Goal: Task Accomplishment & Management: Manage account settings

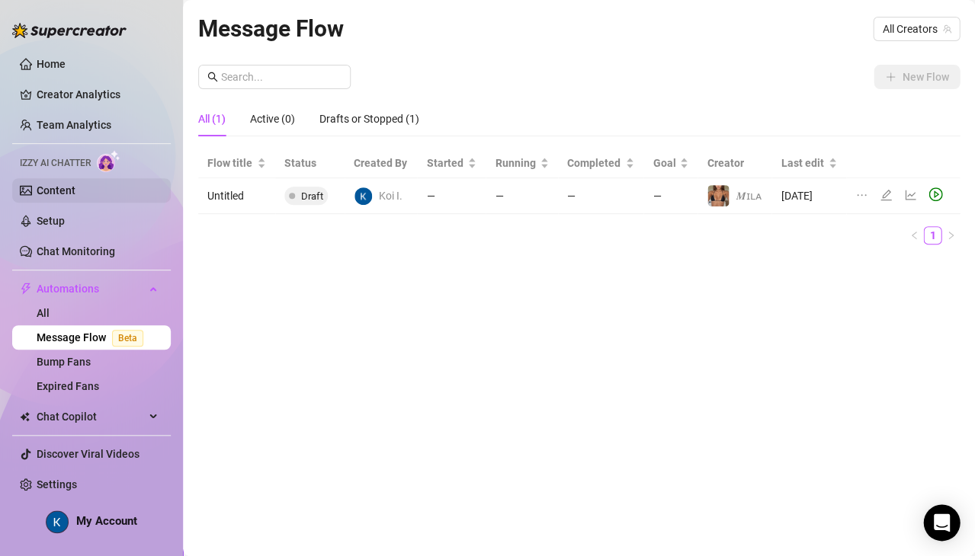
click at [60, 189] on link "Content" at bounding box center [56, 190] width 39 height 12
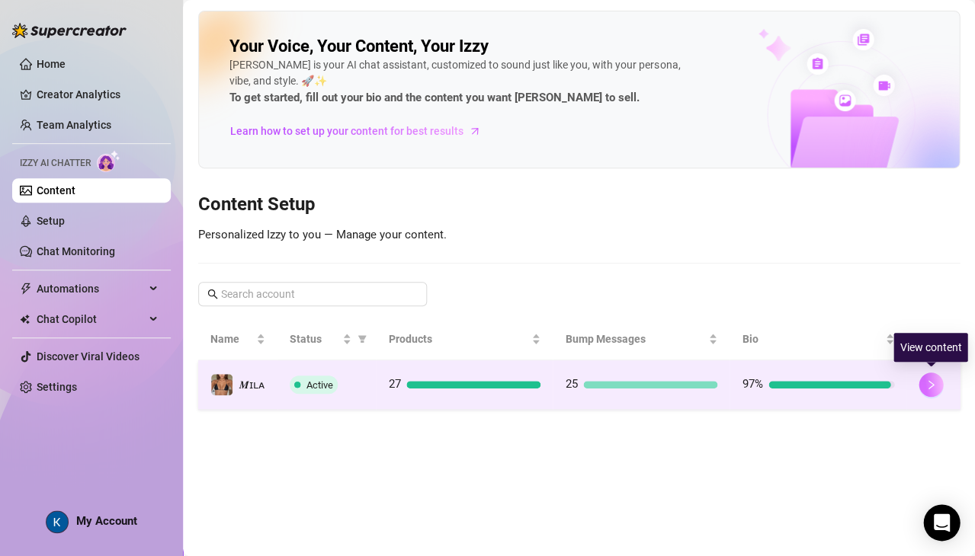
click at [934, 382] on icon "right" at bounding box center [930, 384] width 11 height 11
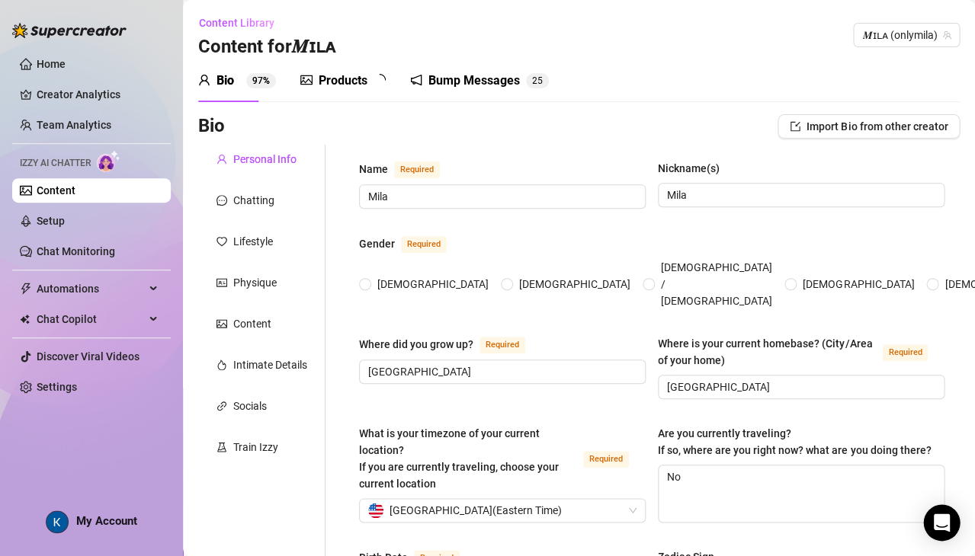
radio input "true"
type input "[DATE]"
checkbox input "true"
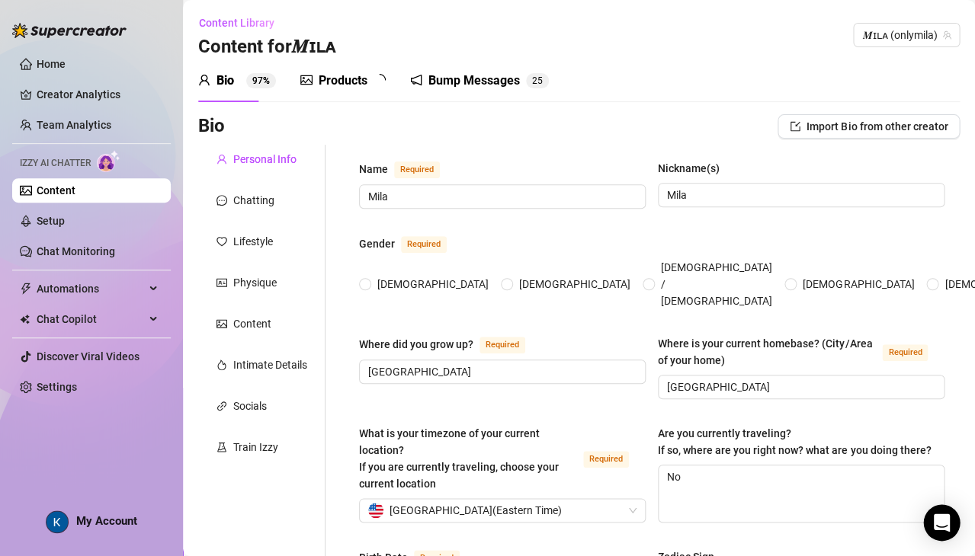
checkbox input "true"
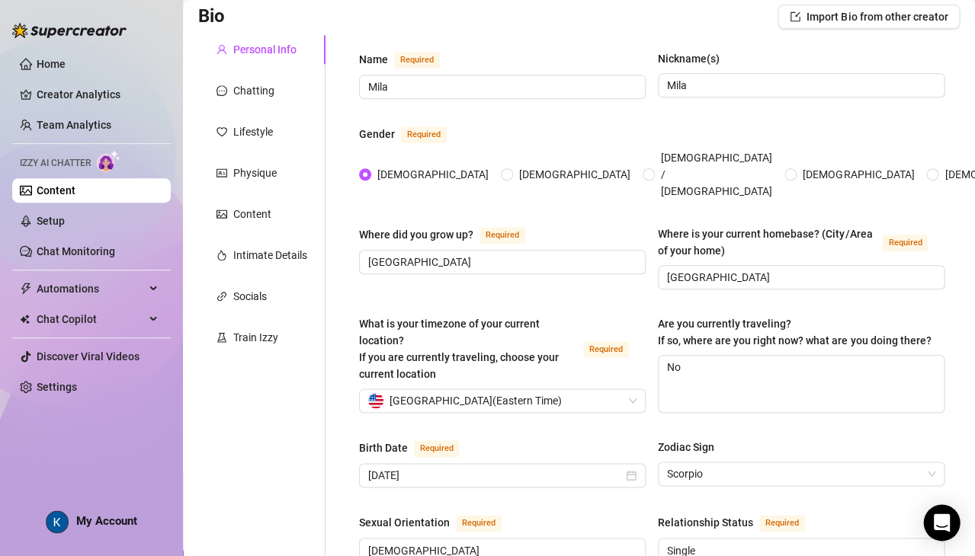
scroll to position [126, 0]
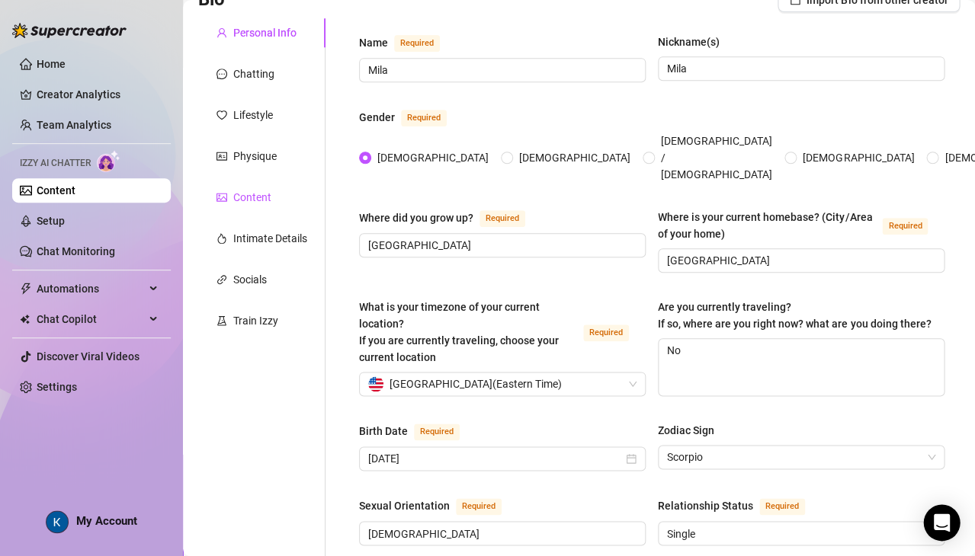
click at [243, 203] on div "Content" at bounding box center [252, 197] width 38 height 17
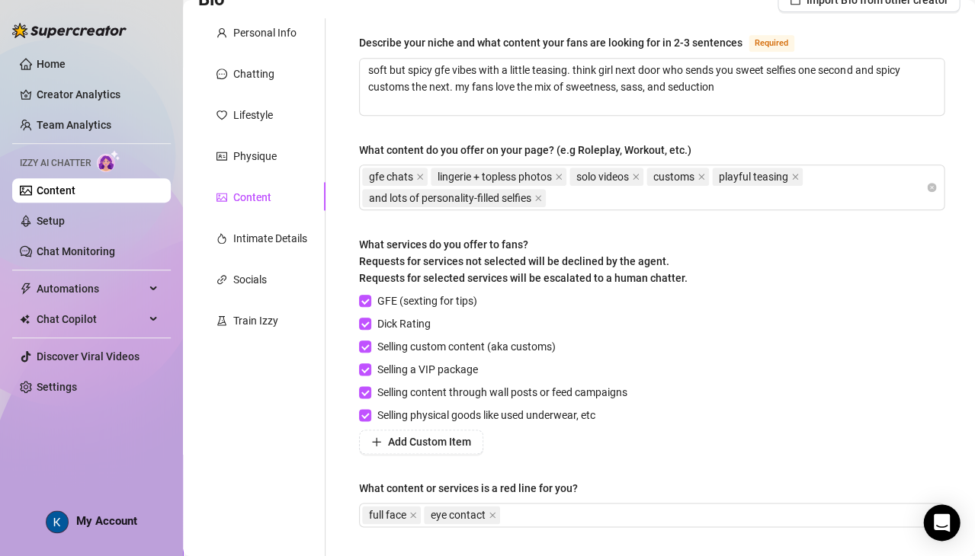
scroll to position [175, 0]
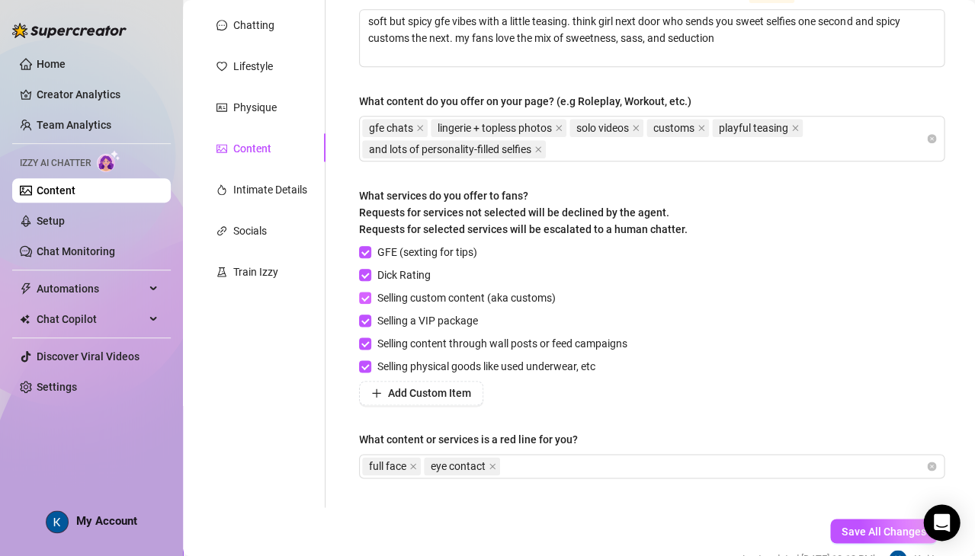
click at [373, 290] on span "Selling custom content (aka customs)" at bounding box center [466, 298] width 190 height 17
click at [370, 292] on input "Selling custom content (aka customs)" at bounding box center [364, 297] width 11 height 11
checkbox input "false"
click at [857, 530] on span "Save All Changes" at bounding box center [883, 531] width 84 height 12
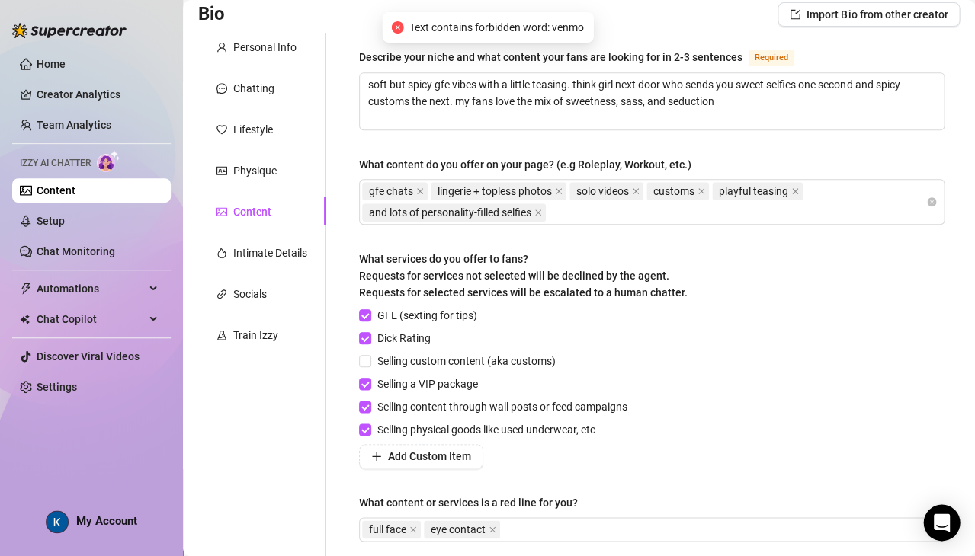
scroll to position [113, 0]
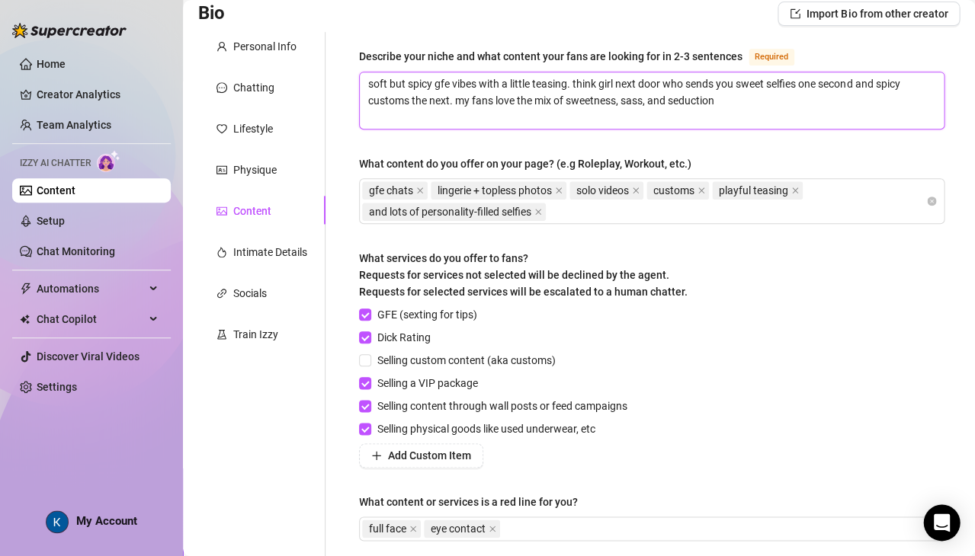
drag, startPoint x: 802, startPoint y: 84, endPoint x: 820, endPoint y: 85, distance: 17.5
click at [820, 85] on textarea "soft but spicy gfe vibes with a little teasing. think girl next door who sends …" at bounding box center [652, 100] width 584 height 56
type textarea "soft but spicy gfe vibes with a little teasing. think girl next door who sends …"
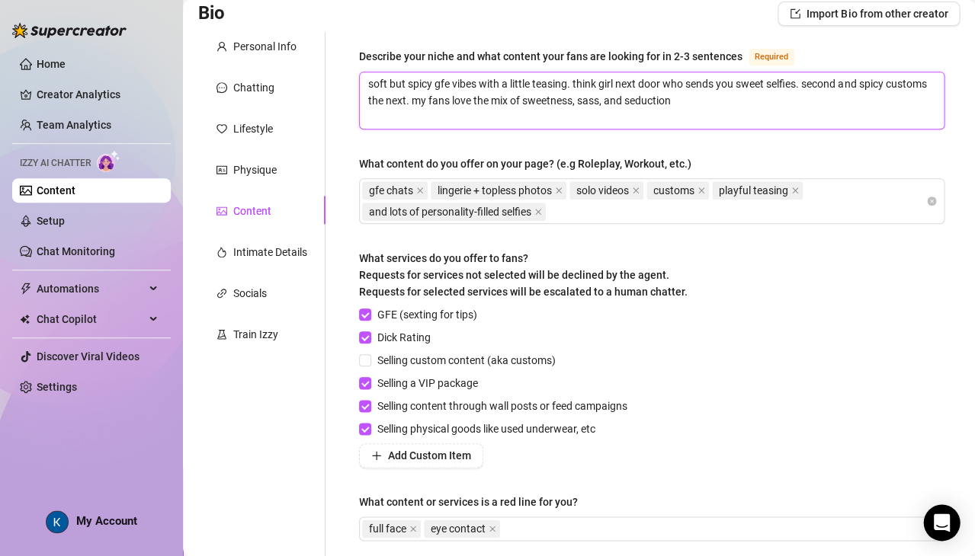
type textarea "soft but spicy gfe vibes with a little teasing. think girl next door who sends …"
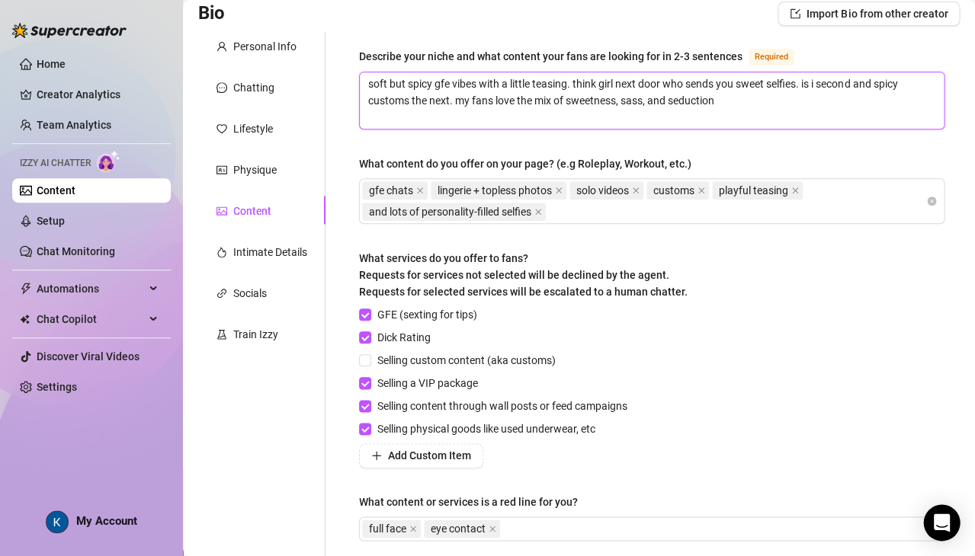
type textarea "soft but spicy gfe vibes with a little teasing. think girl next door who sends …"
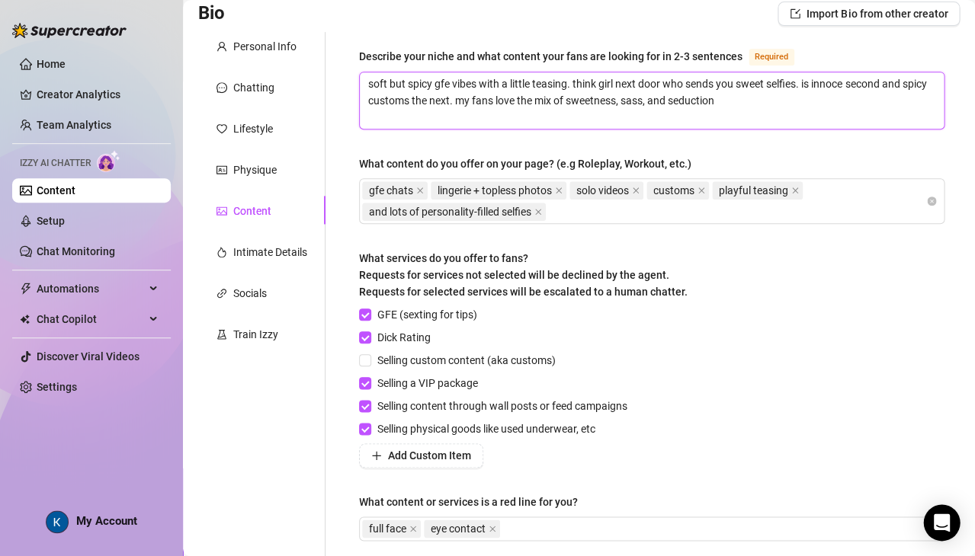
type textarea "soft but spicy gfe vibes with a little teasing. think girl next door who sends …"
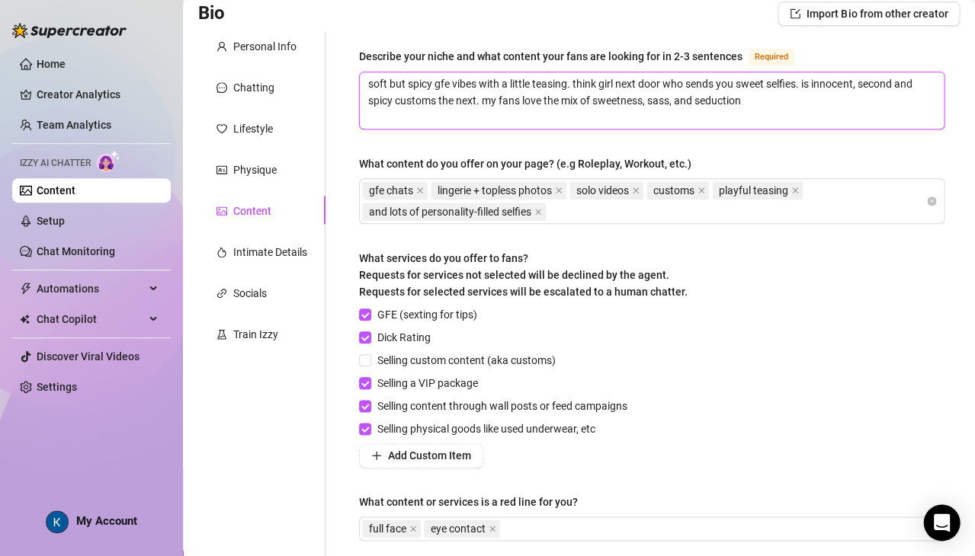
type textarea "soft but spicy gfe vibes with a little teasing. think girl next door who sends …"
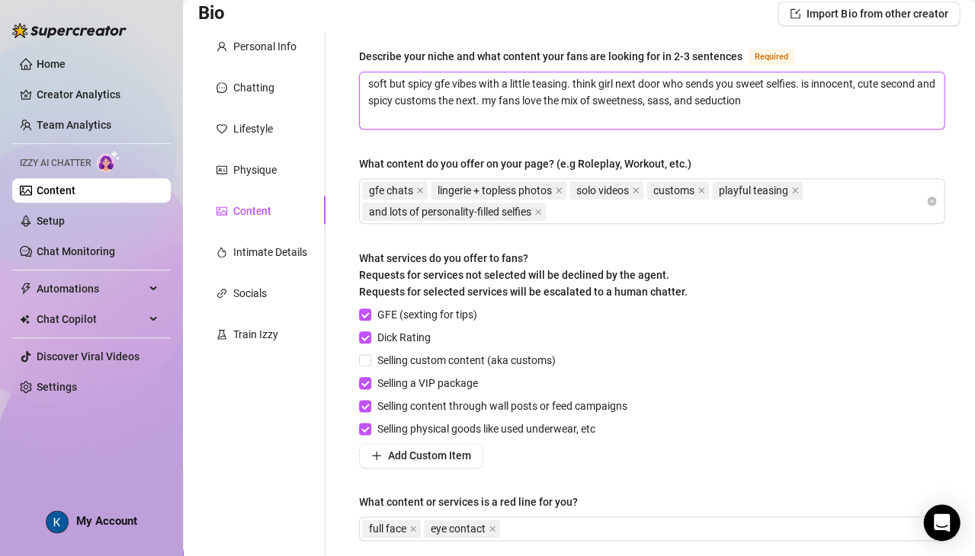
type textarea "soft but spicy gfe vibes with a little teasing. think girl next door who sends …"
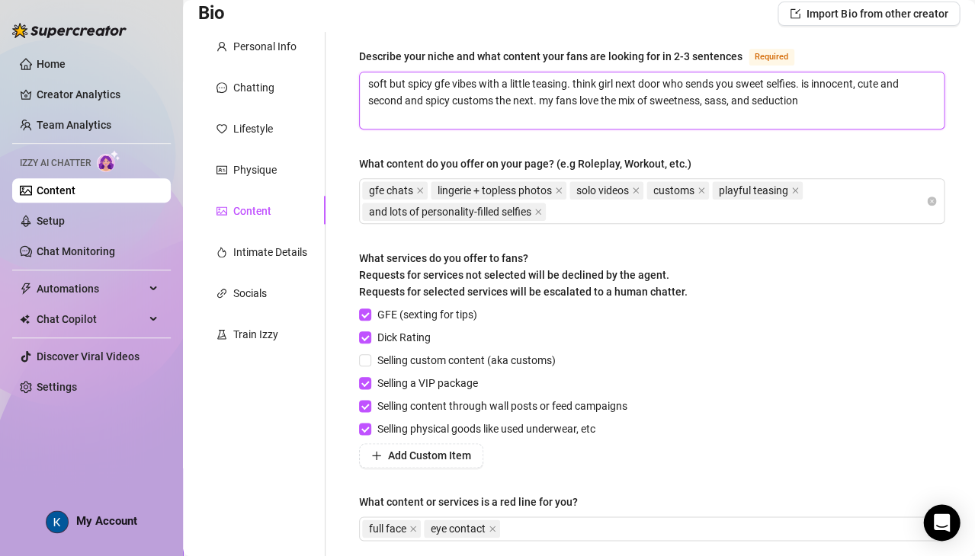
type textarea "soft but spicy gfe vibes with a little teasing. think girl next door who sends …"
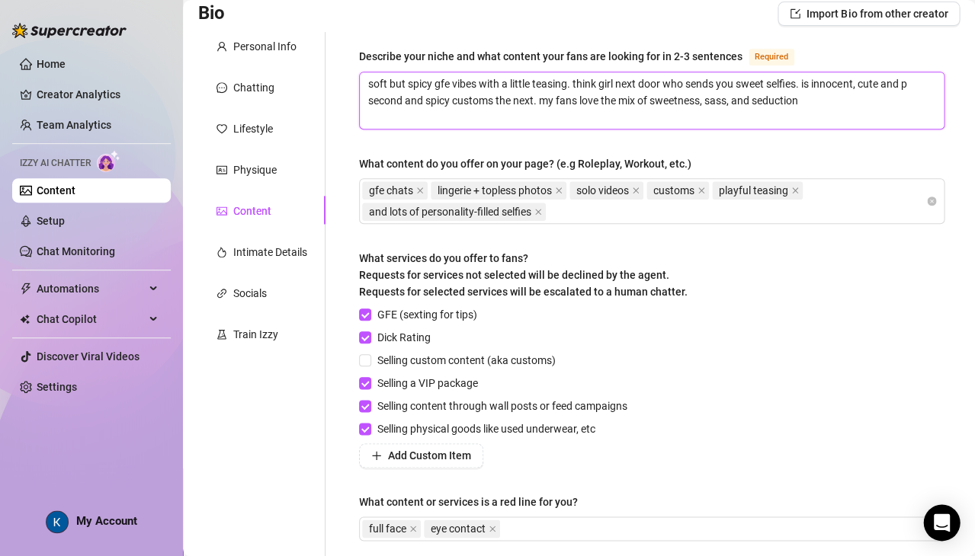
type textarea "soft but spicy gfe vibes with a little teasing. think girl next door who sends …"
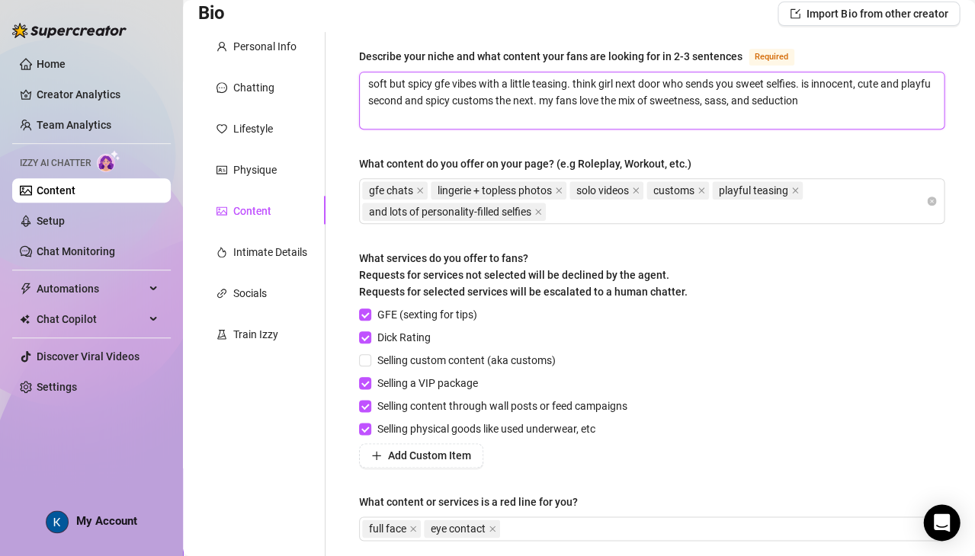
type textarea "soft but spicy gfe vibes with a little teasing. think girl next door who sends …"
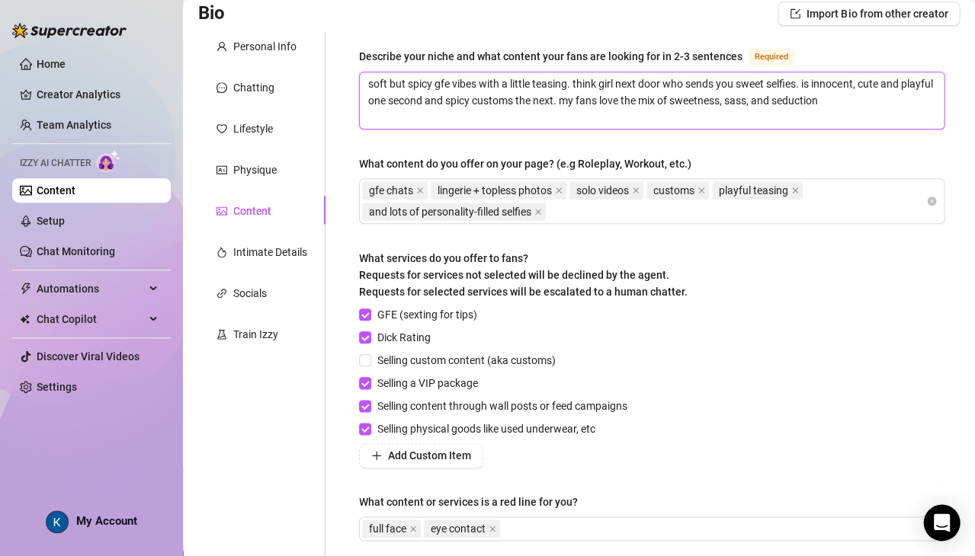
type textarea "soft but spicy gfe vibes with a little teasing. think girl next door who sends …"
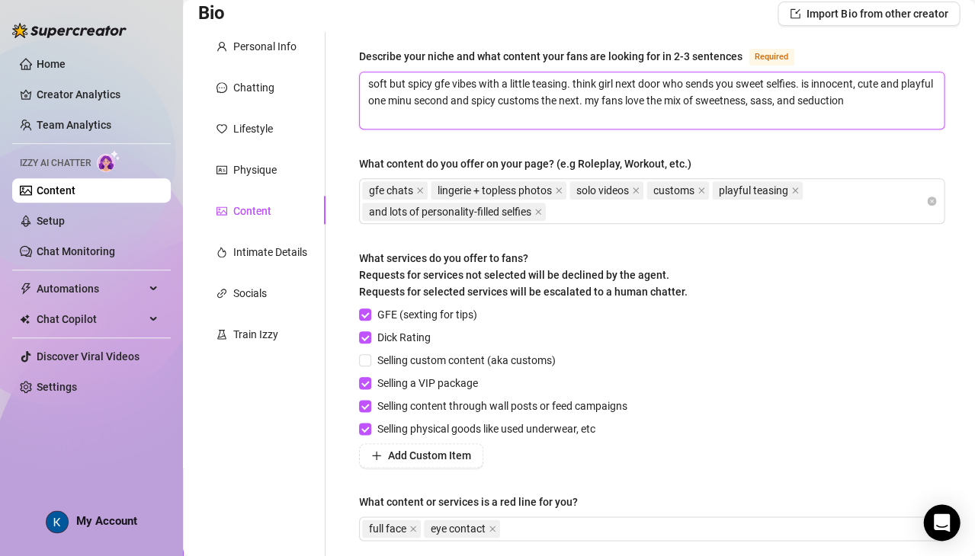
type textarea "soft but spicy gfe vibes with a little teasing. think girl next door who sends …"
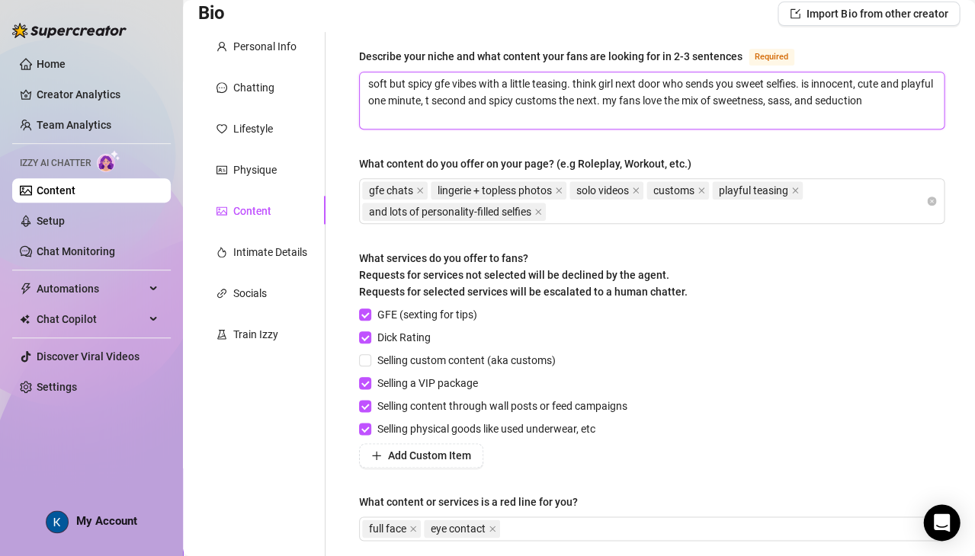
type textarea "soft but spicy gfe vibes with a little teasing. think girl next door who sends …"
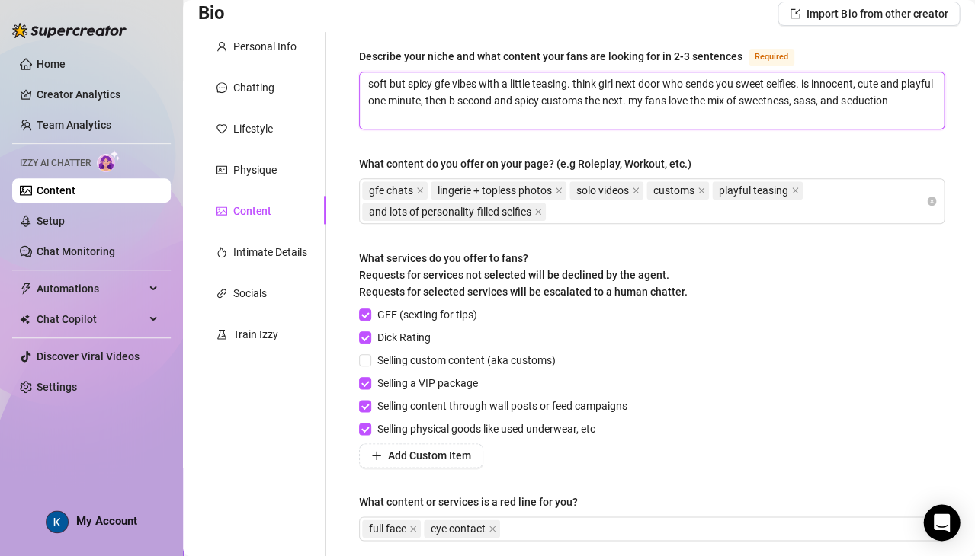
type textarea "soft but spicy gfe vibes with a little teasing. think girl next door who sends …"
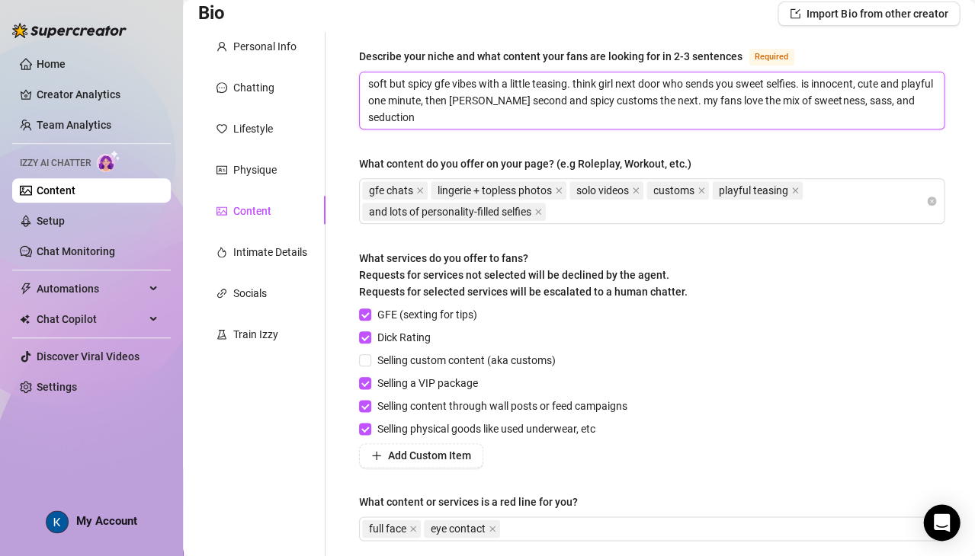
type textarea "soft but spicy gfe vibes with a little teasing. think girl next door who sends …"
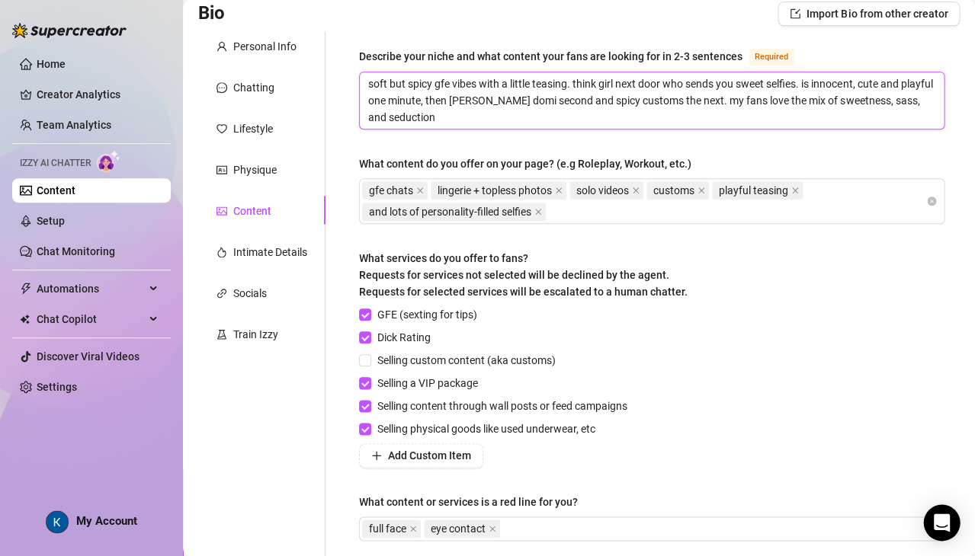
type textarea "soft but spicy gfe vibes with a little teasing. think girl next door who sends …"
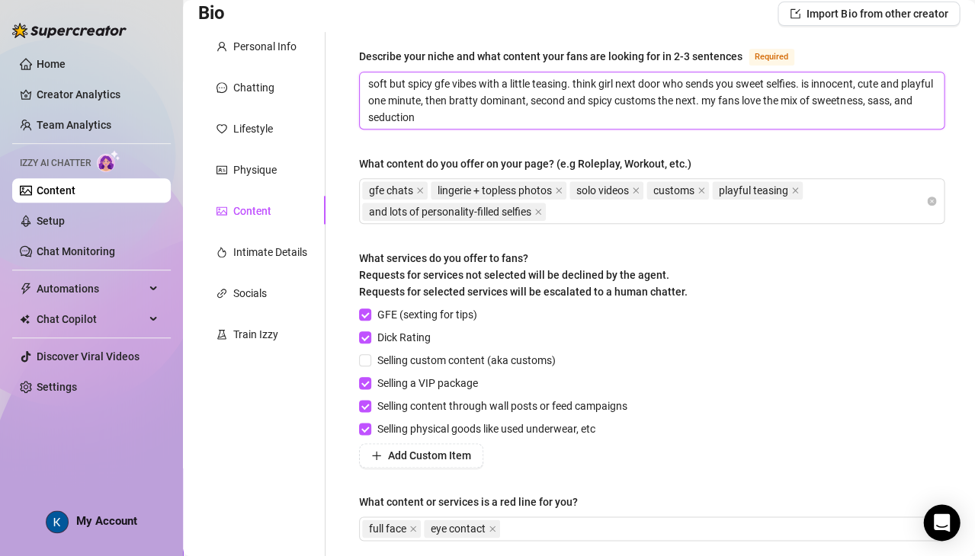
type textarea "soft but spicy gfe vibes with a little teasing. think girl next door who sends …"
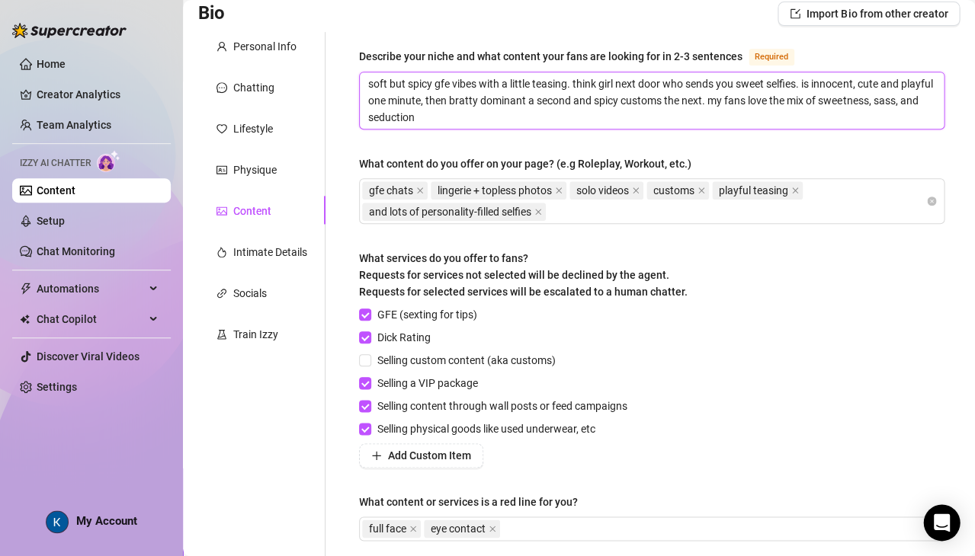
type textarea "soft but spicy gfe vibes with a little teasing. think girl next door who sends …"
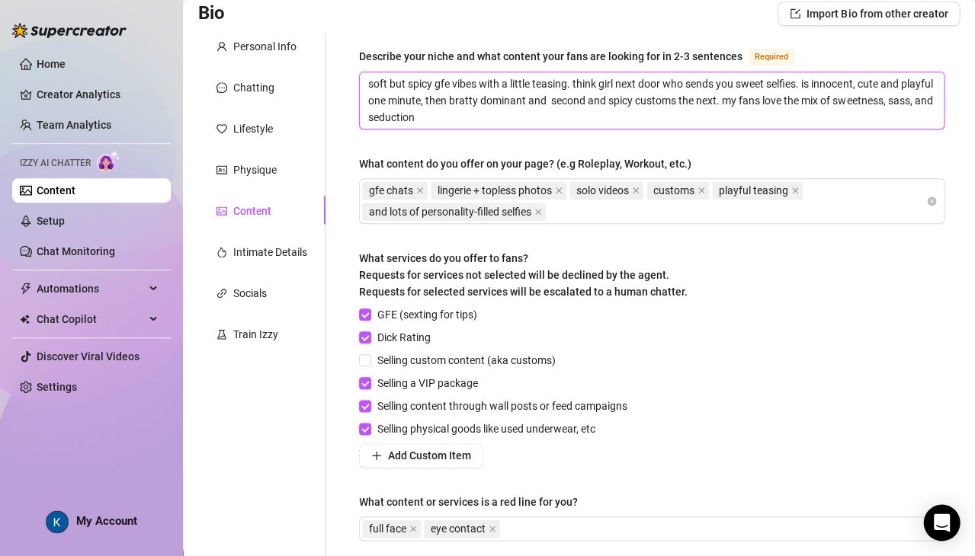
type textarea "soft but spicy gfe vibes with a little teasing. think girl next door who sends …"
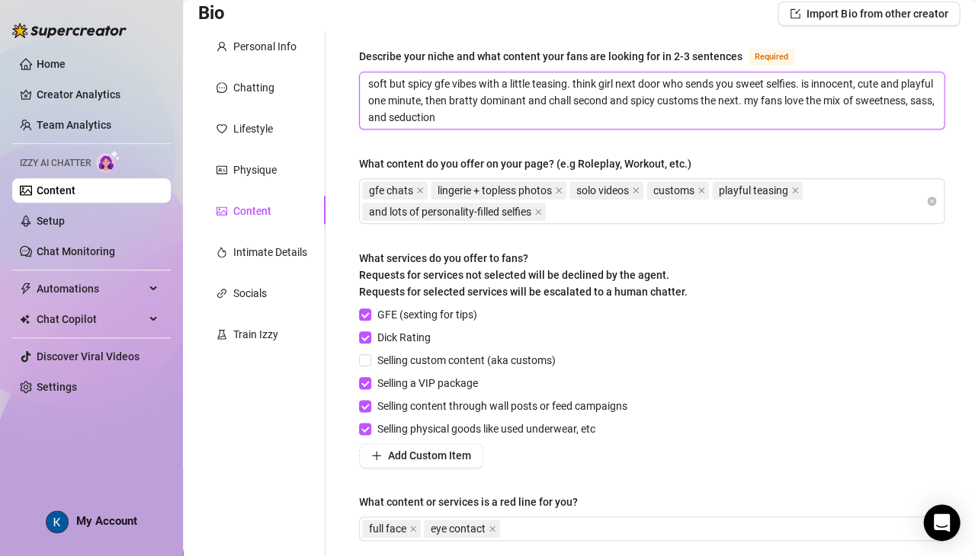
type textarea "soft but spicy gfe vibes with a little teasing. think girl next door who sends …"
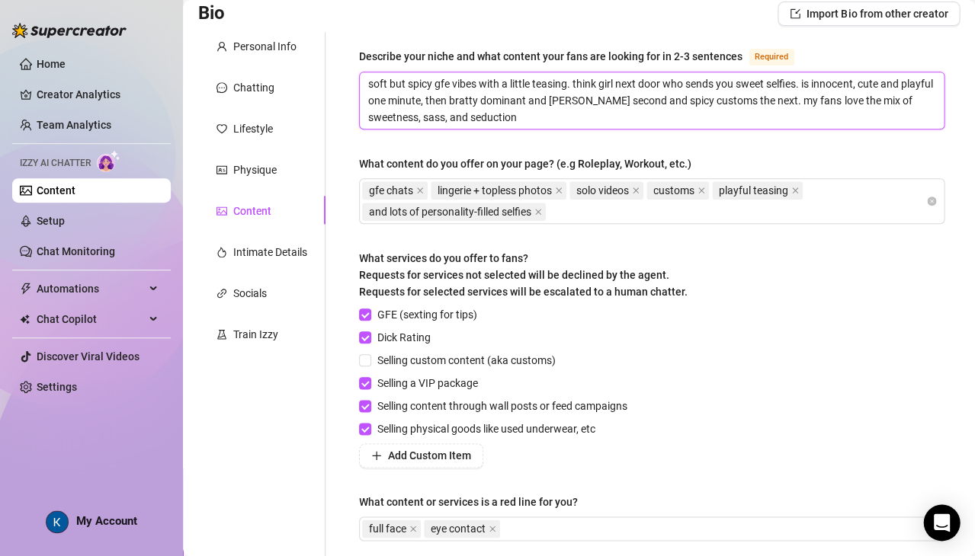
type textarea "soft but spicy gfe vibes with a little teasing. think girl next door who sends …"
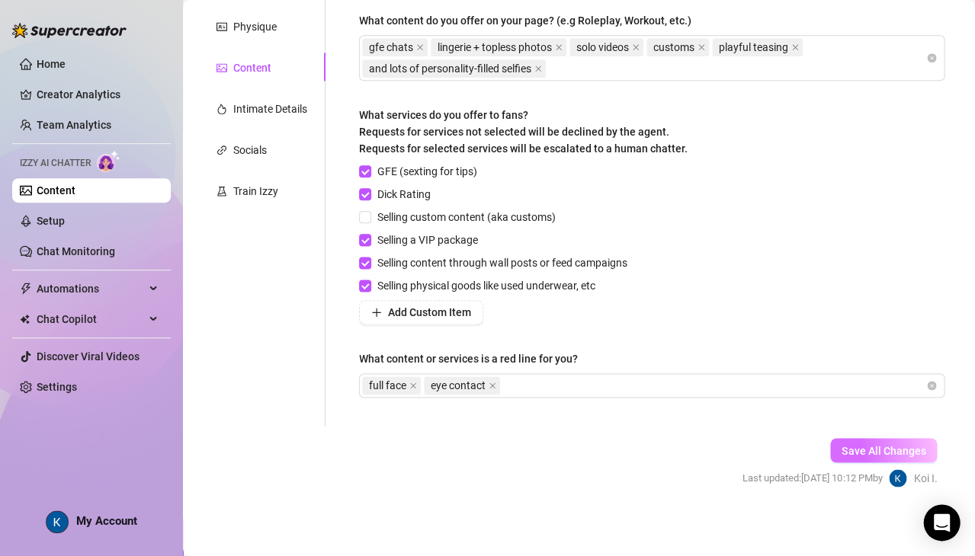
scroll to position [255, 0]
click at [862, 439] on button "Save All Changes" at bounding box center [883, 451] width 107 height 24
click at [841, 445] on span "Save All Changes" at bounding box center [883, 451] width 84 height 12
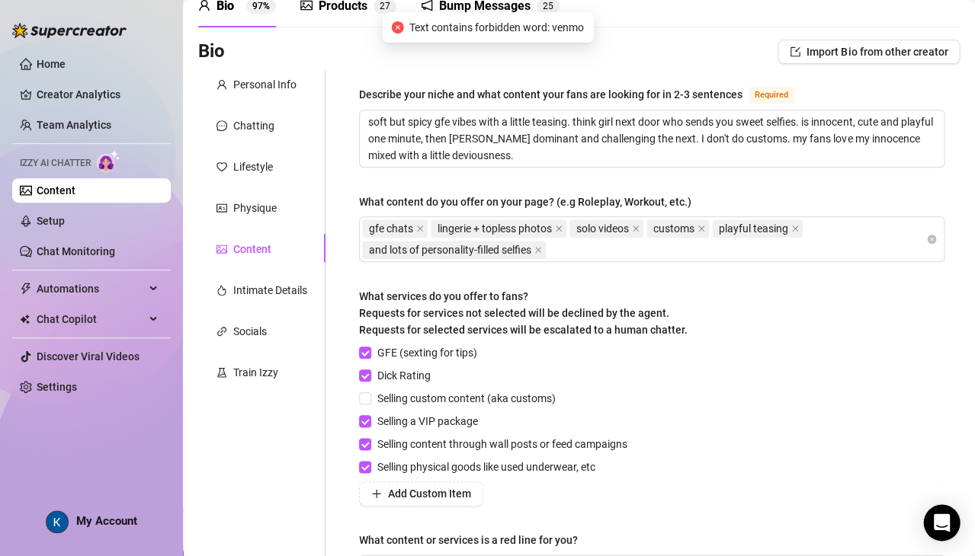
scroll to position [75, 0]
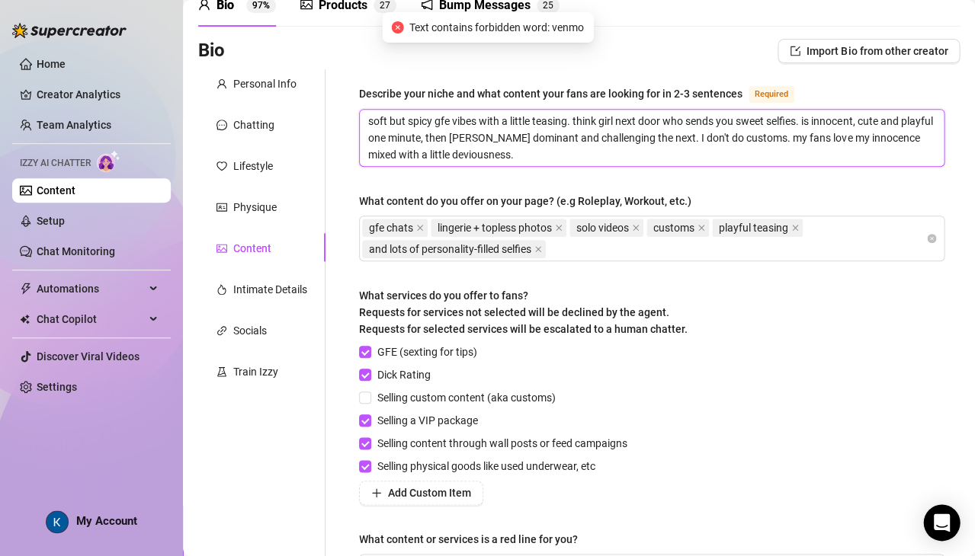
click at [592, 126] on textarea "soft but spicy gfe vibes with a little teasing. think girl next door who sends …" at bounding box center [652, 138] width 584 height 56
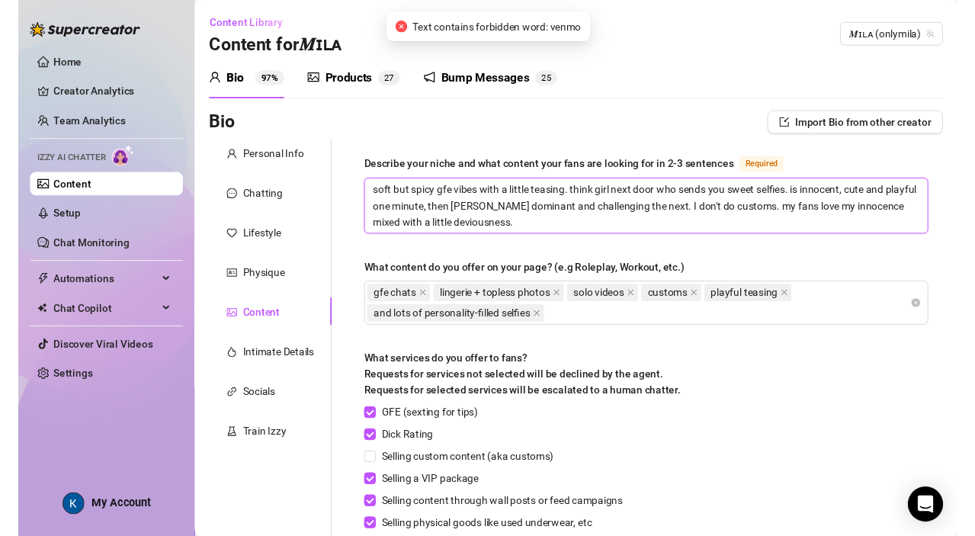
scroll to position [0, 0]
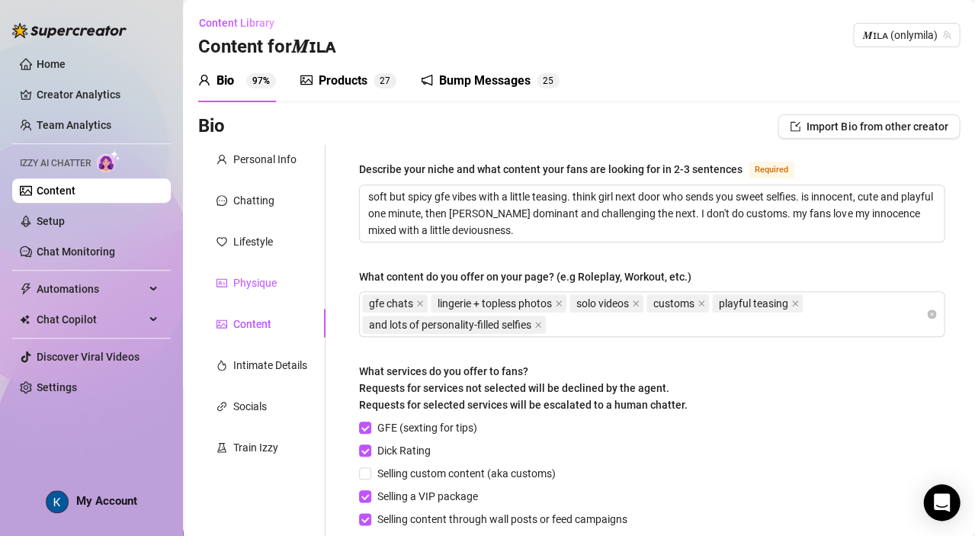
click at [241, 278] on div "Physique" at bounding box center [254, 282] width 43 height 17
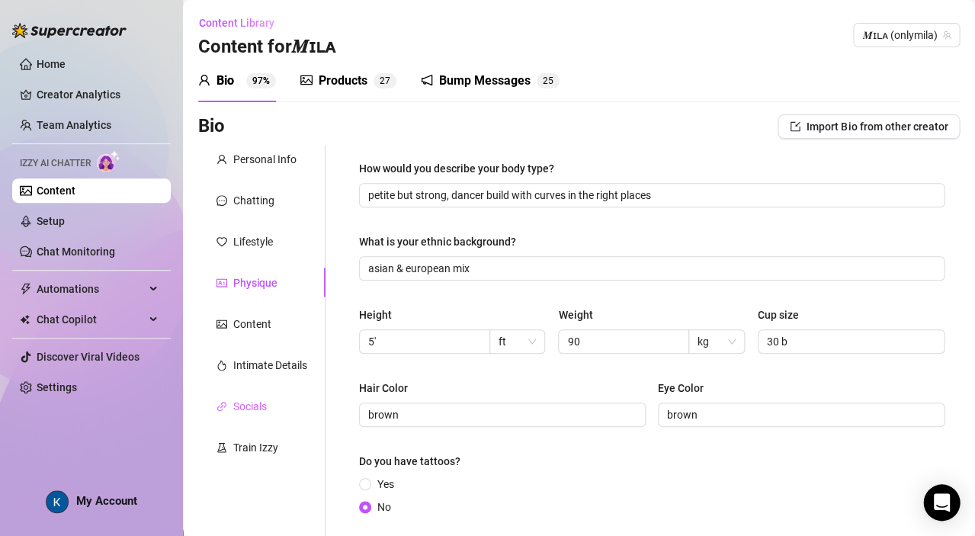
scroll to position [129, 0]
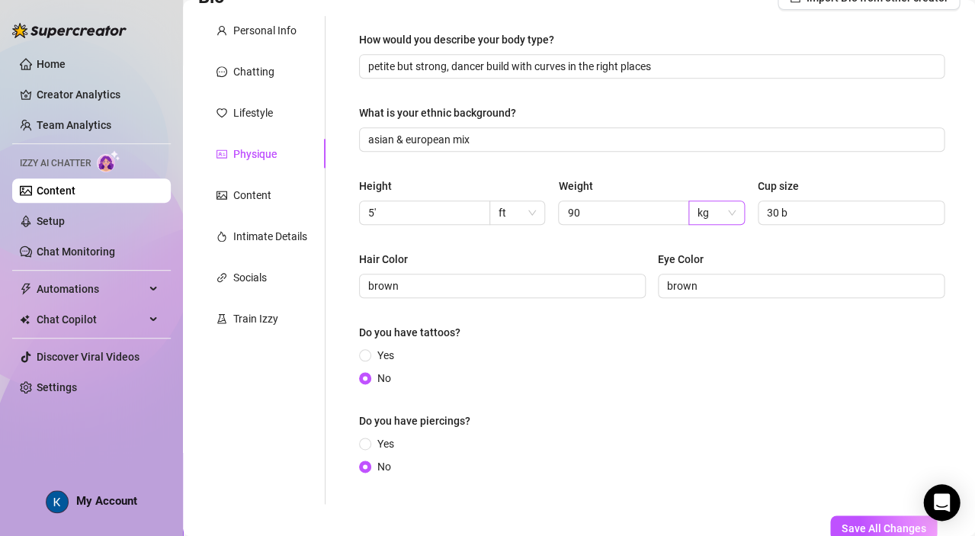
click at [700, 218] on span "kg" at bounding box center [716, 212] width 38 height 23
click at [701, 265] on div "lbs" at bounding box center [709, 266] width 30 height 17
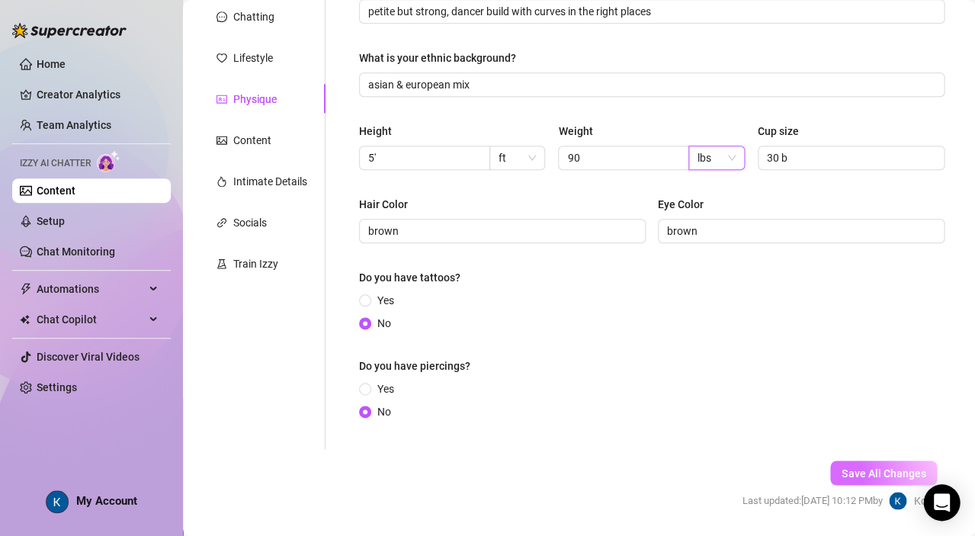
click at [847, 466] on span "Save All Changes" at bounding box center [883, 472] width 84 height 12
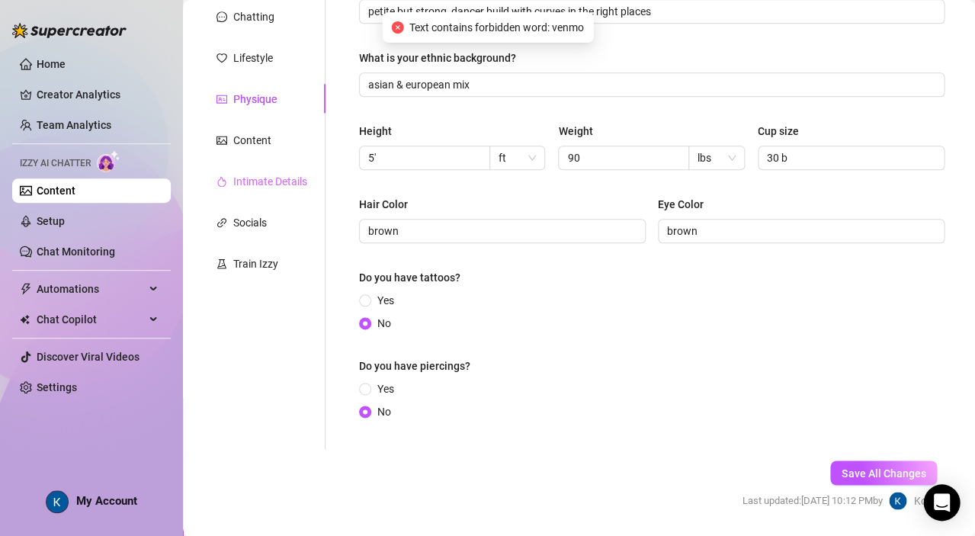
click at [247, 188] on div "Intimate Details" at bounding box center [261, 181] width 127 height 29
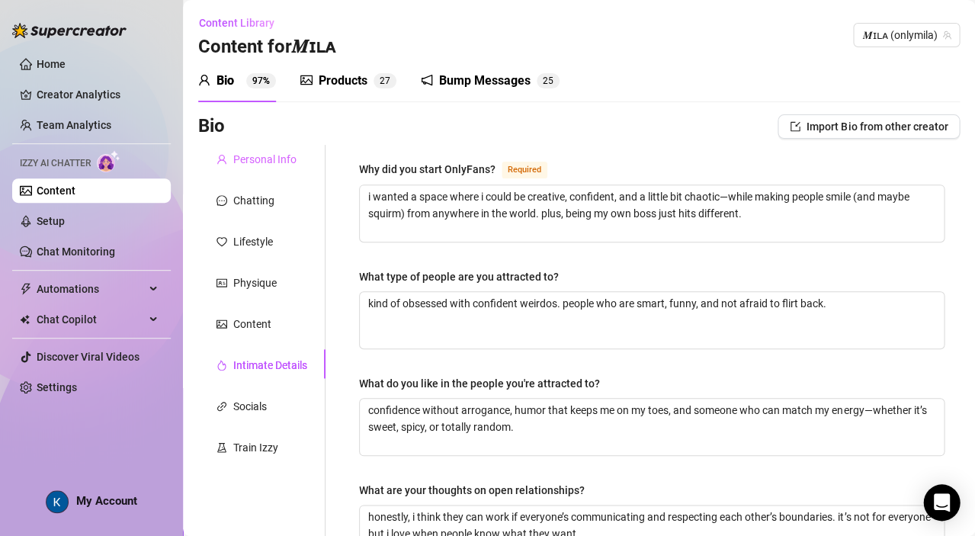
scroll to position [0, 0]
click at [319, 81] on div "Products" at bounding box center [343, 81] width 49 height 18
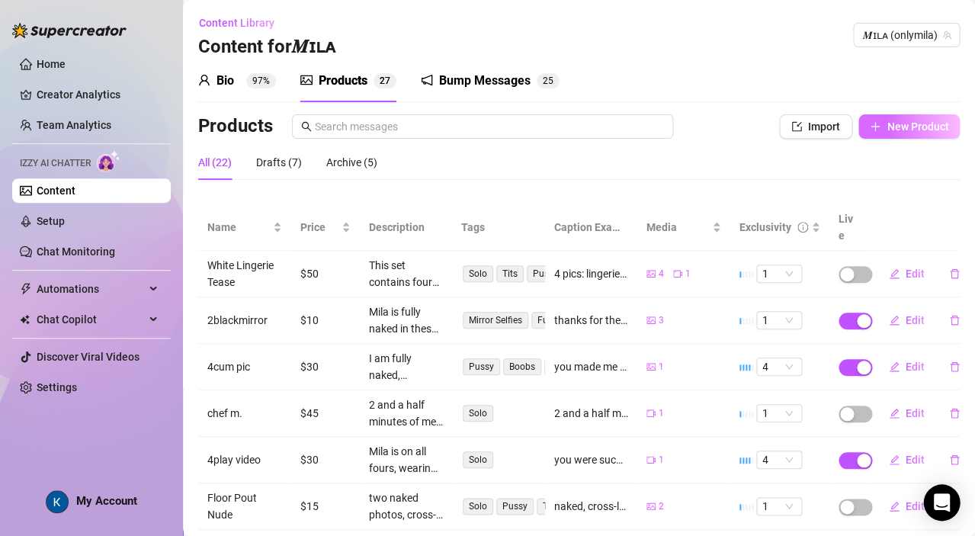
click at [879, 136] on button "New Product" at bounding box center [908, 126] width 101 height 24
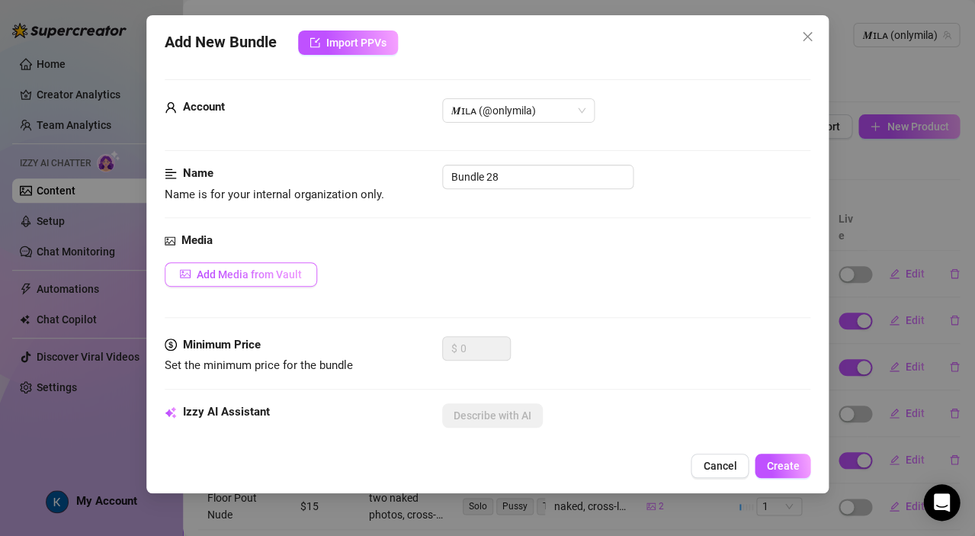
scroll to position [30, 0]
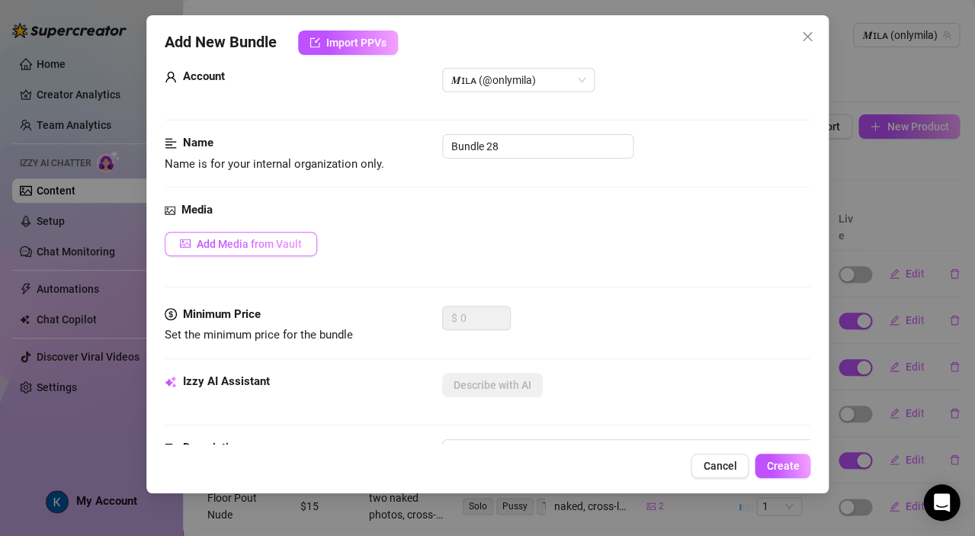
click at [261, 245] on span "Add Media from Vault" at bounding box center [249, 244] width 105 height 12
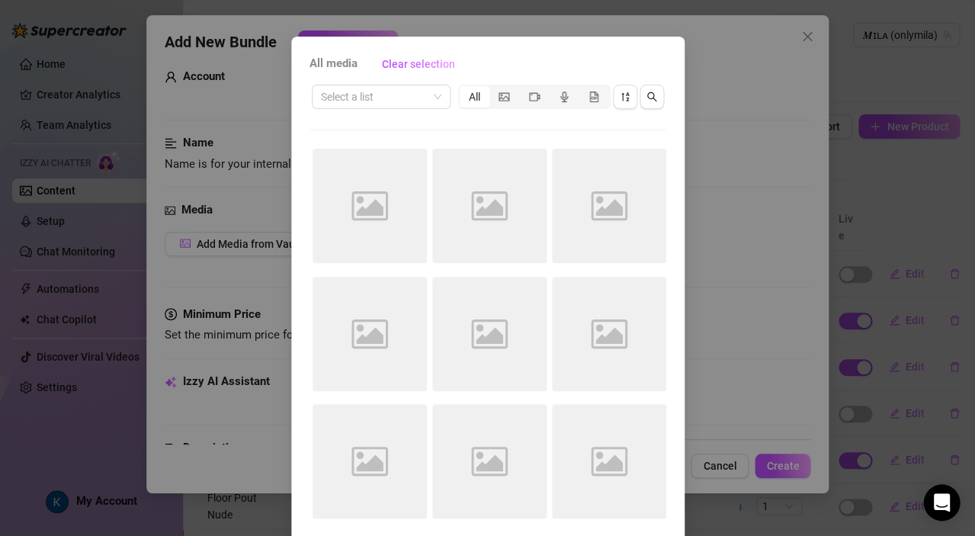
scroll to position [43, 0]
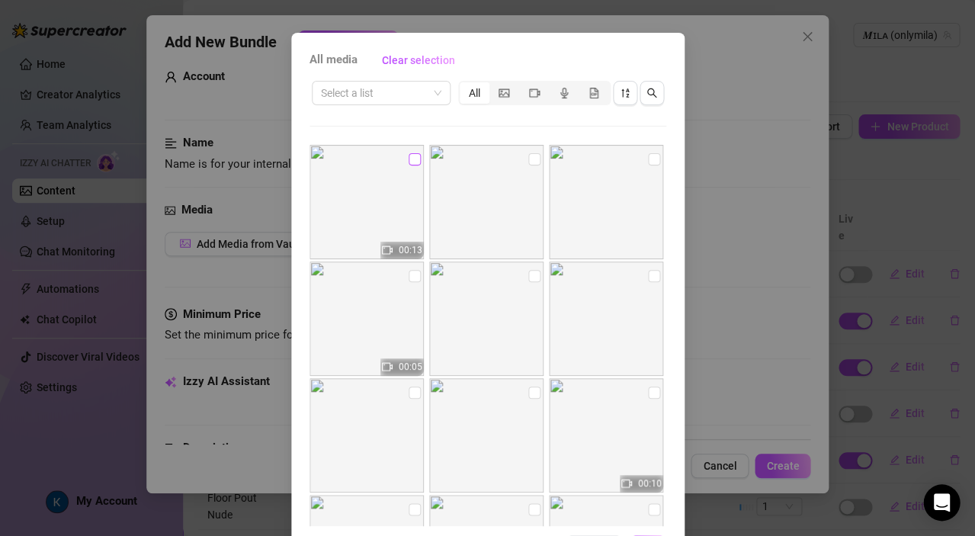
click at [409, 158] on span at bounding box center [414, 159] width 12 height 12
click at [409, 158] on input "checkbox" at bounding box center [414, 159] width 12 height 12
click at [528, 160] on input "checkbox" at bounding box center [534, 159] width 12 height 12
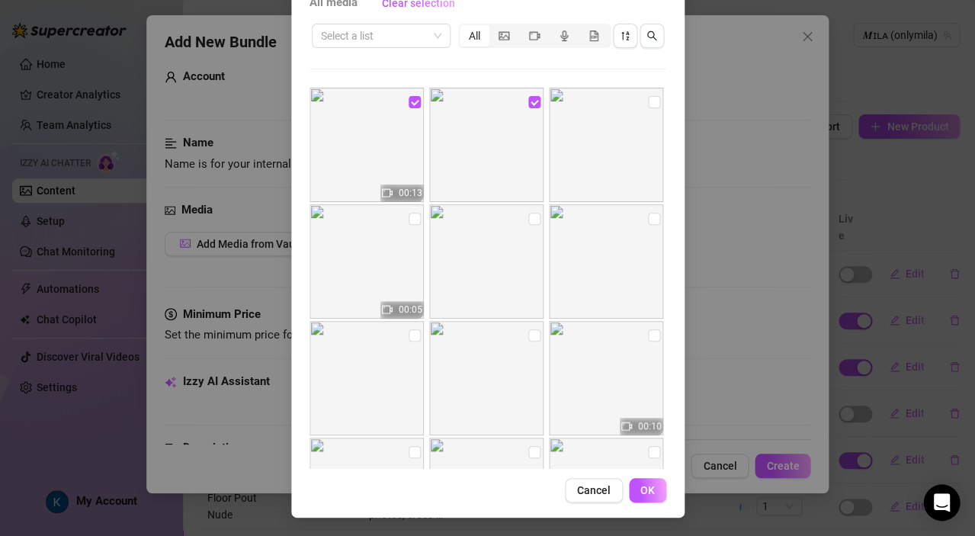
scroll to position [101, 0]
click at [642, 485] on span "OK" at bounding box center [647, 490] width 14 height 12
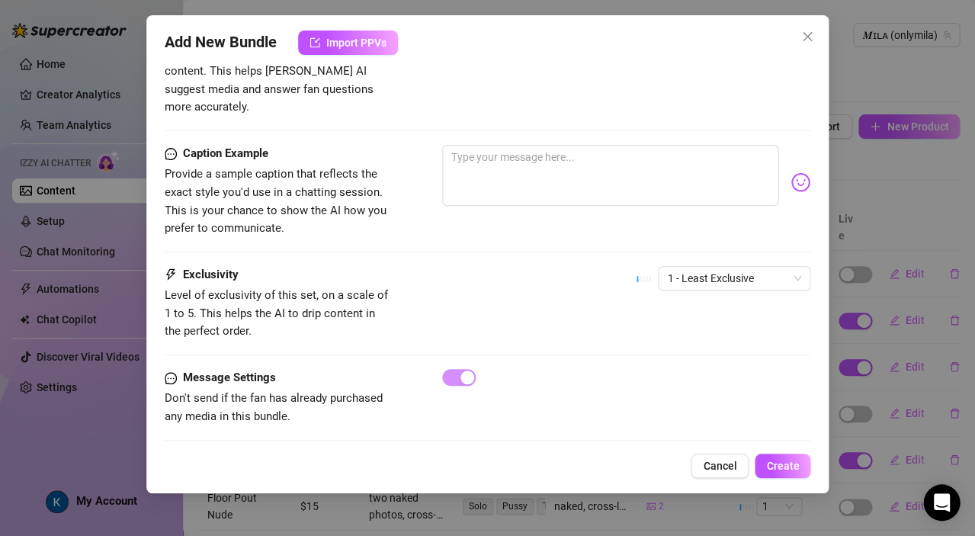
scroll to position [904, 0]
click at [693, 267] on span "1 - Least Exclusive" at bounding box center [734, 278] width 134 height 23
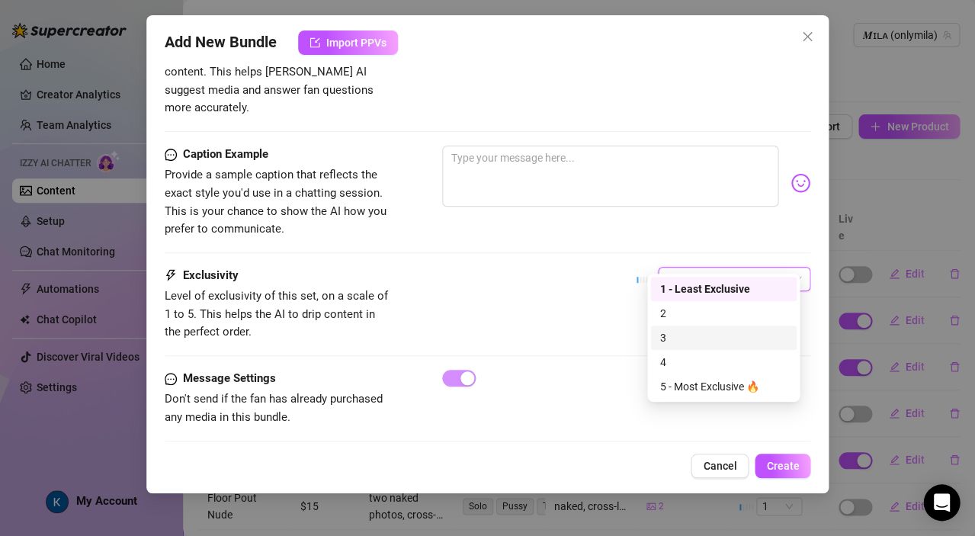
click at [671, 333] on div "3" at bounding box center [723, 337] width 128 height 17
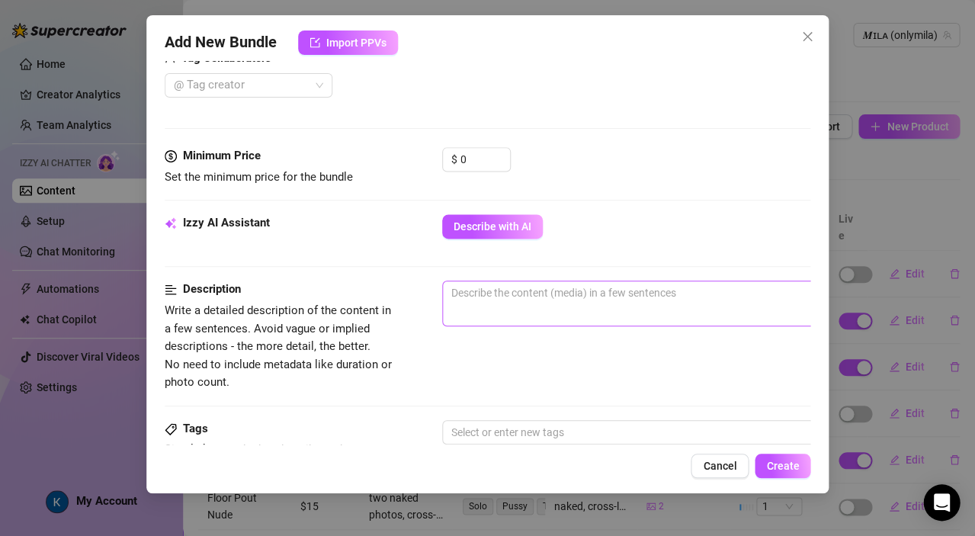
scroll to position [404, 0]
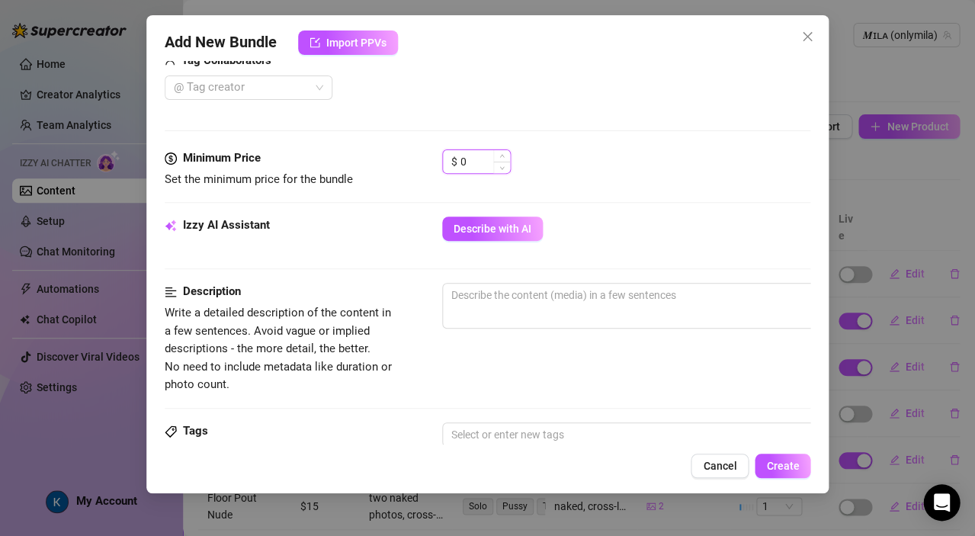
click at [466, 162] on input "0" at bounding box center [485, 161] width 50 height 23
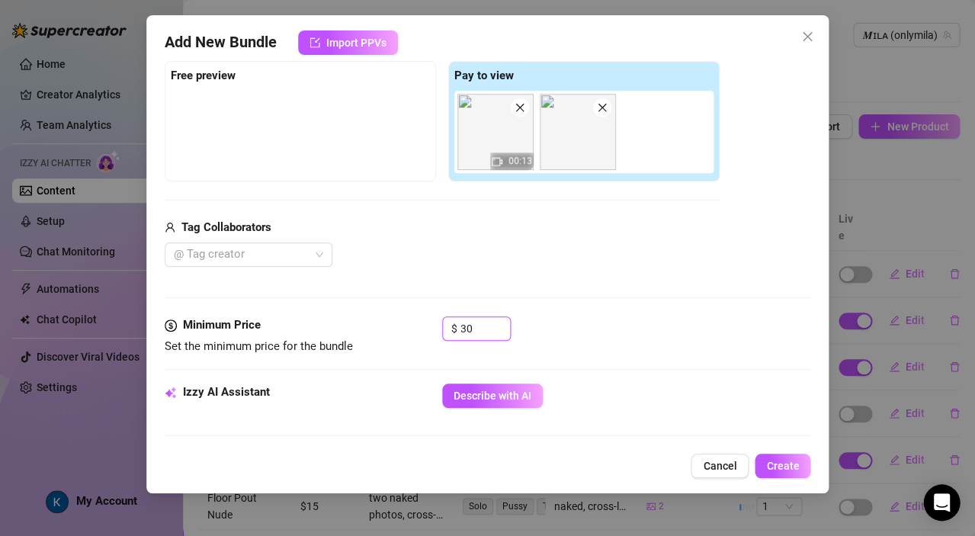
scroll to position [49, 0]
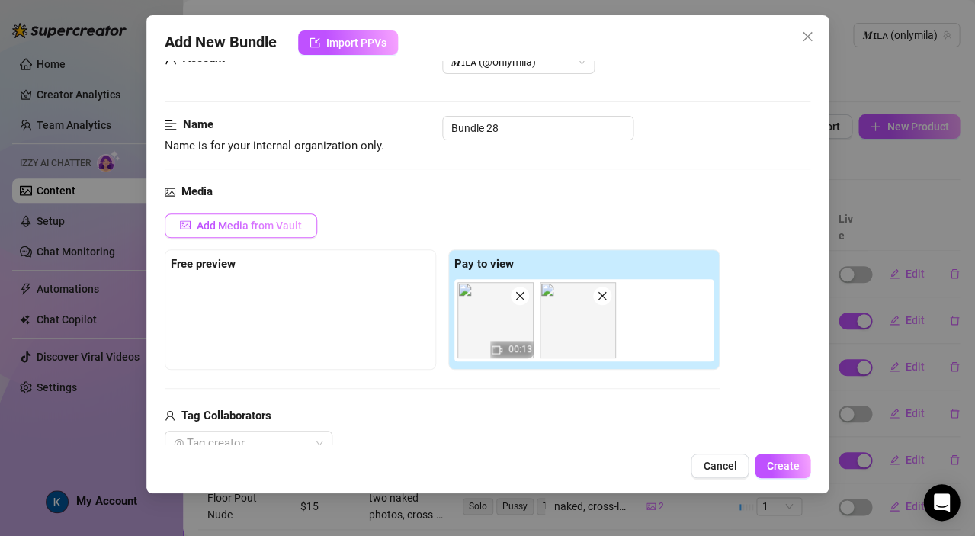
click at [223, 224] on span "Add Media from Vault" at bounding box center [249, 225] width 105 height 12
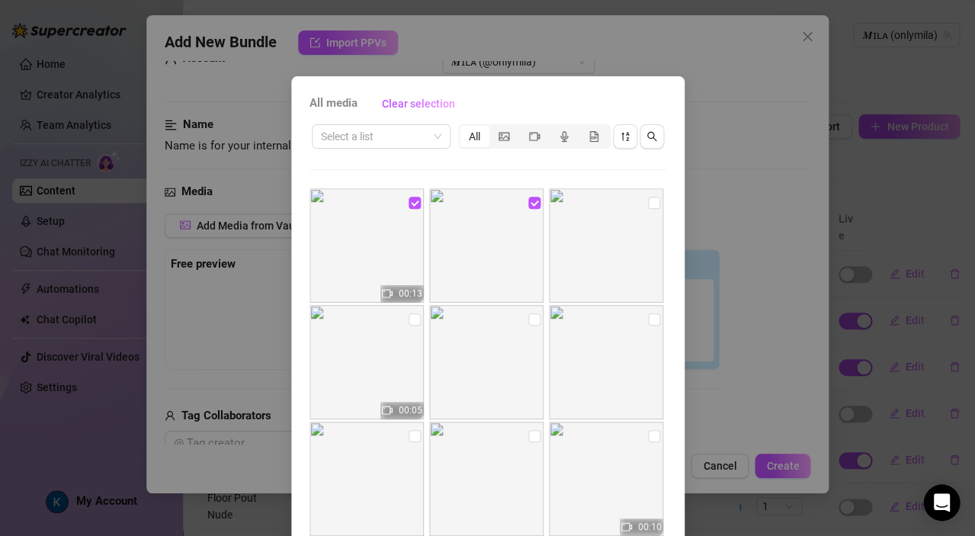
click at [396, 214] on img at bounding box center [366, 245] width 114 height 114
click at [408, 209] on label at bounding box center [414, 202] width 12 height 17
click at [408, 209] on input "checkbox" at bounding box center [414, 203] width 12 height 12
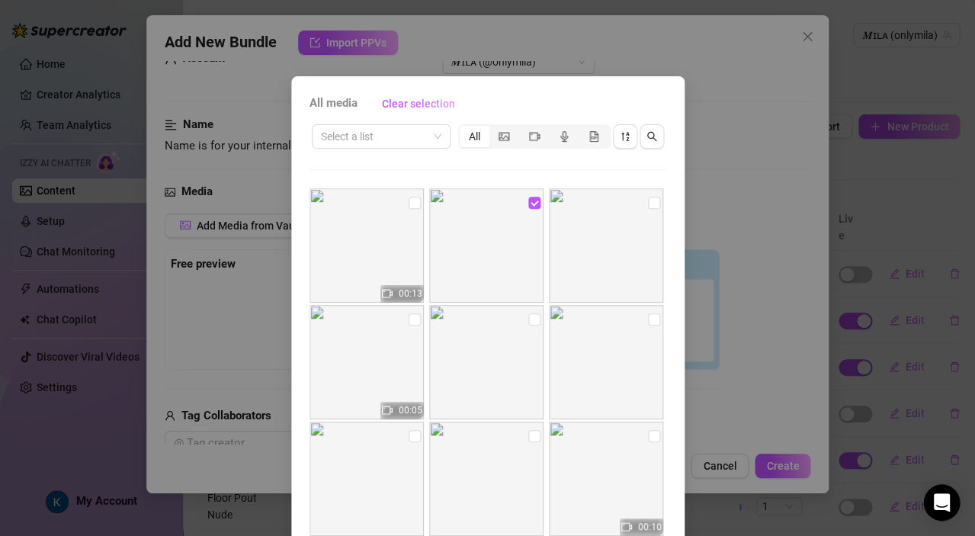
click at [753, 401] on div "All media Clear selection Select a list All 00:13 00:05 00:10 00:10 00:10 00:10…" at bounding box center [487, 268] width 975 height 536
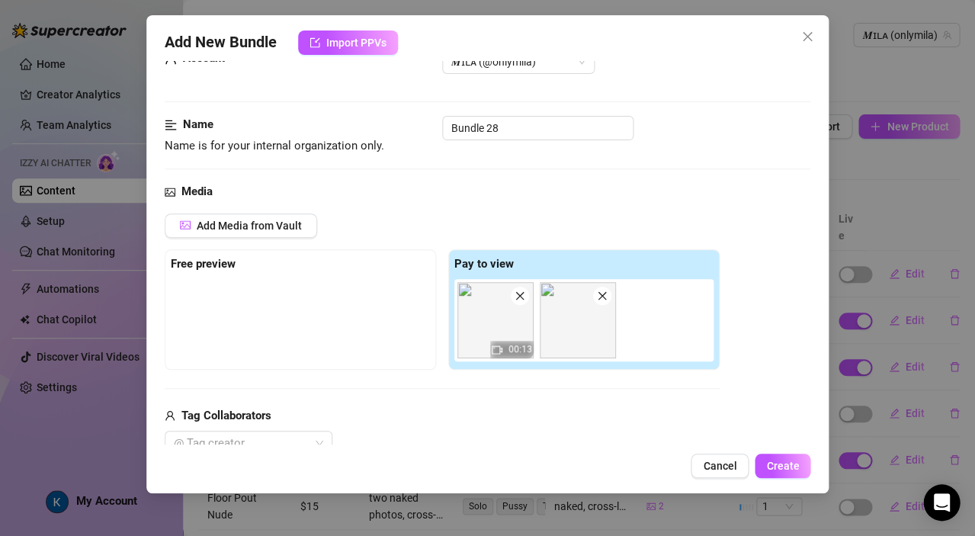
click at [277, 309] on div at bounding box center [300, 317] width 259 height 76
drag, startPoint x: 467, startPoint y: 307, endPoint x: 447, endPoint y: 304, distance: 20.8
click at [447, 304] on div "Free preview Pay to view 00:13" at bounding box center [442, 309] width 555 height 120
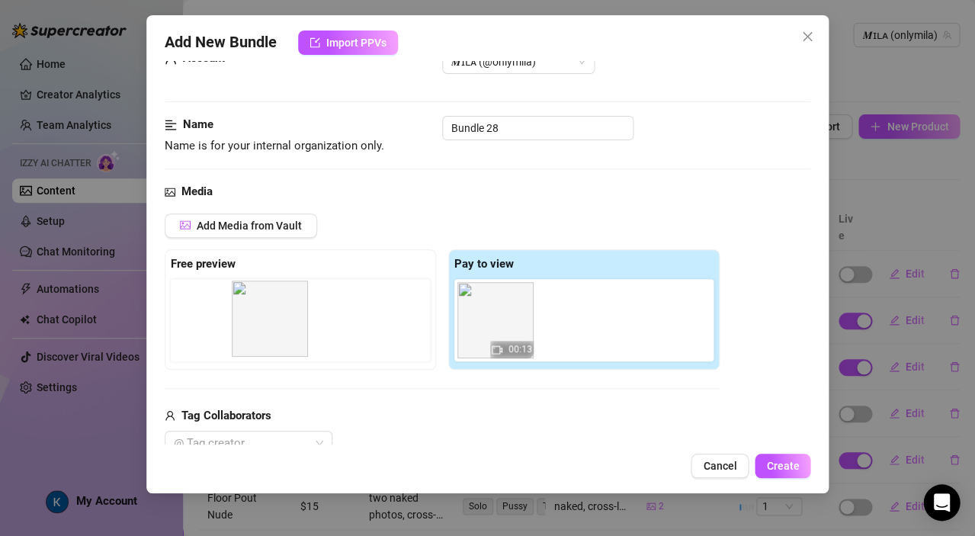
drag, startPoint x: 568, startPoint y: 315, endPoint x: 249, endPoint y: 313, distance: 319.3
click at [249, 313] on div "Free preview Pay to view 00:13" at bounding box center [442, 309] width 555 height 120
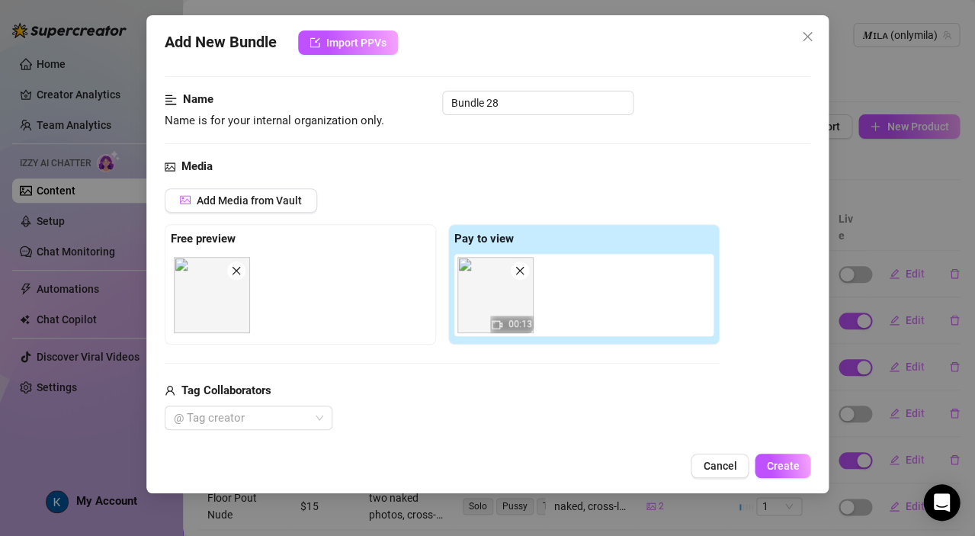
click at [571, 303] on div "00:13" at bounding box center [586, 295] width 265 height 82
click at [278, 197] on span "Add Media from Vault" at bounding box center [249, 200] width 105 height 12
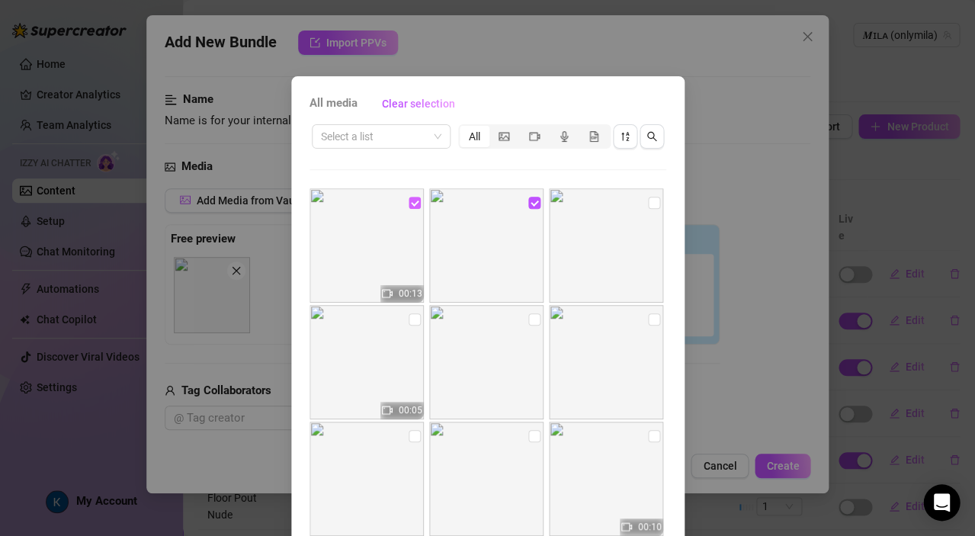
click at [408, 202] on input "checkbox" at bounding box center [414, 203] width 12 height 12
click at [408, 208] on span at bounding box center [414, 203] width 12 height 12
click at [408, 208] on input "checkbox" at bounding box center [414, 203] width 12 height 12
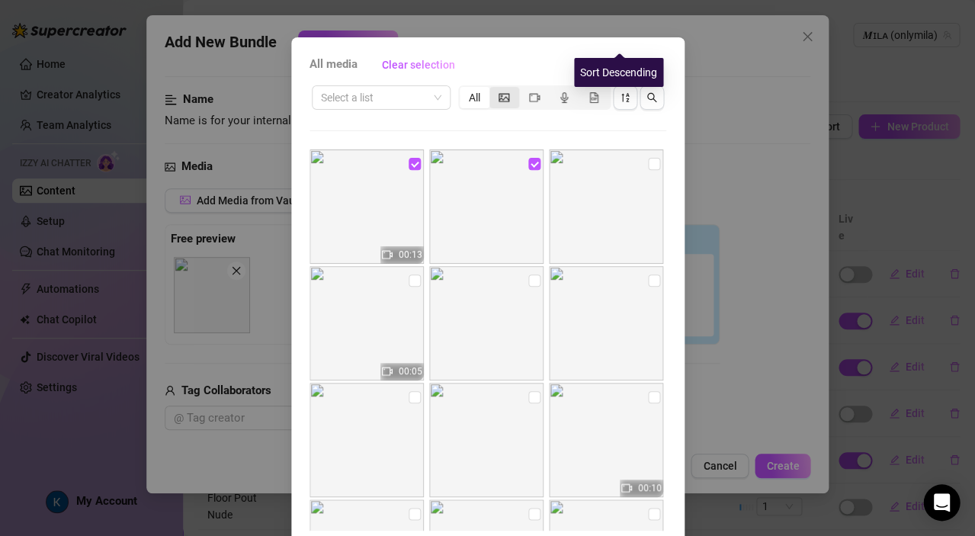
scroll to position [34, 0]
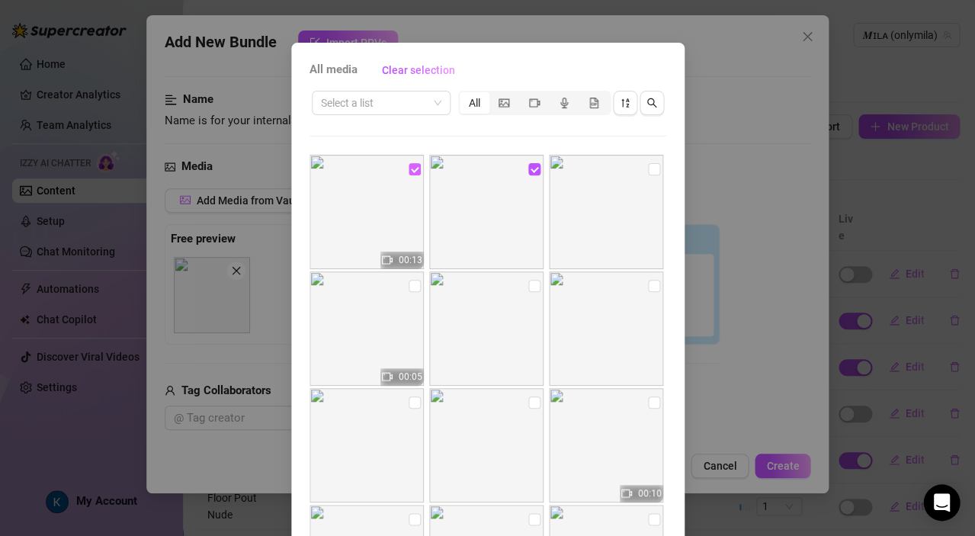
click at [408, 168] on input "checkbox" at bounding box center [414, 169] width 12 height 12
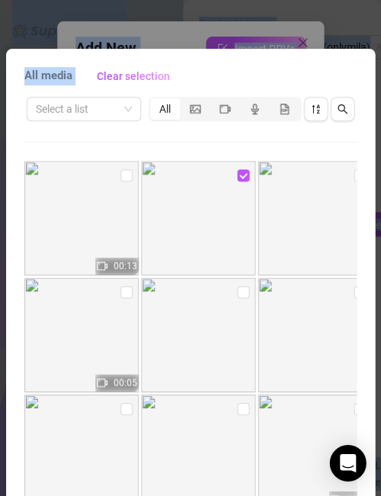
scroll to position [0, 0]
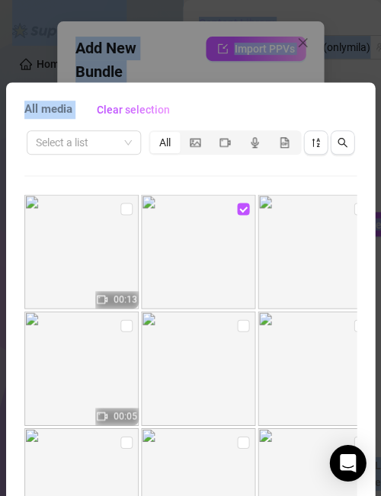
drag, startPoint x: 299, startPoint y: 60, endPoint x: 369, endPoint y: -49, distance: 129.6
click at [369, 0] on html "Home Creator Analytics Team Analytics Izzy AI Chatter Content Setup Chat Monito…" at bounding box center [190, 248] width 381 height 496
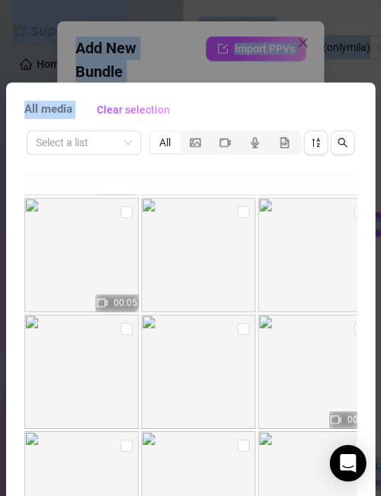
scroll to position [124, 0]
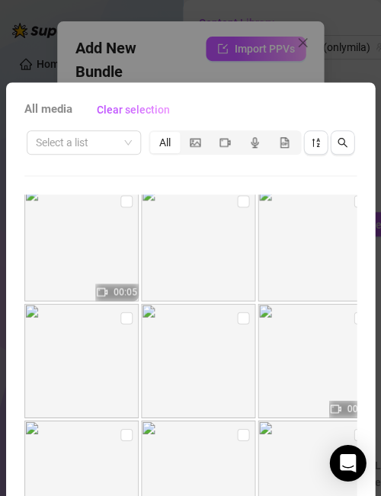
click at [293, 122] on div "All media Clear selection Select a list All 00:13 00:05 00:10 00:10 00:10 00:10…" at bounding box center [190, 353] width 369 height 542
drag, startPoint x: 81, startPoint y: 94, endPoint x: 142, endPoint y: 56, distance: 72.9
click at [147, 50] on div "All media Clear selection Select a list All 00:13 00:05 00:10 00:10 00:10 00:10…" at bounding box center [190, 248] width 381 height 496
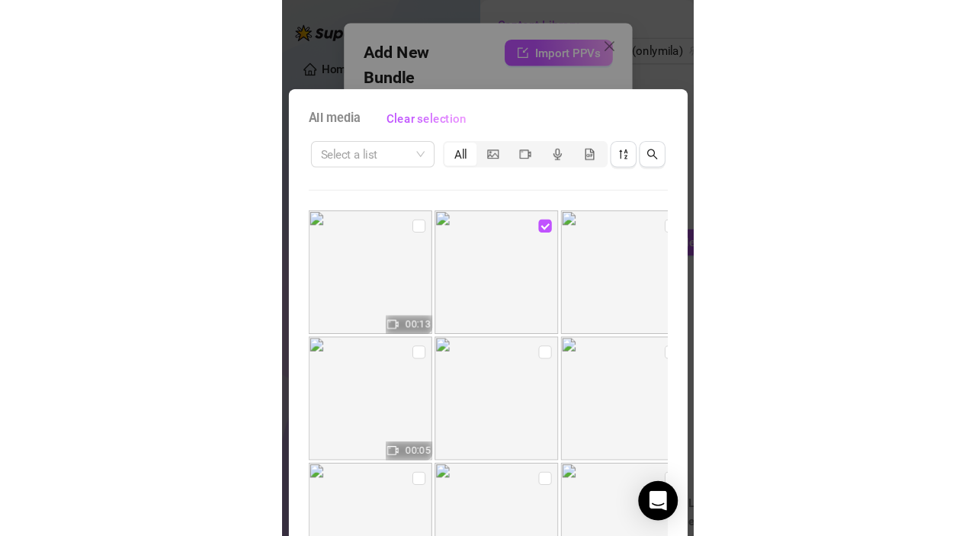
scroll to position [0, 0]
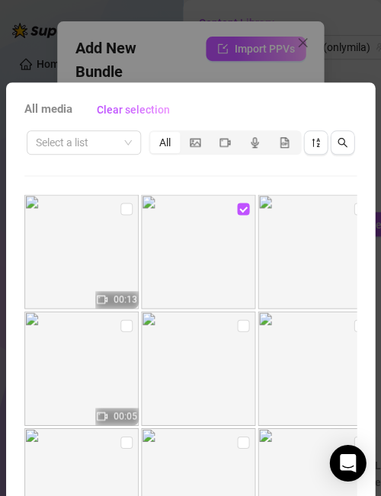
click at [216, 271] on img at bounding box center [198, 251] width 114 height 114
click at [243, 203] on span at bounding box center [243, 209] width 12 height 12
click at [243, 203] on input "checkbox" at bounding box center [243, 209] width 12 height 12
click at [147, 61] on div "All media Clear selection Select a list All 00:13 00:05 00:10 00:10 00:10 00:10…" at bounding box center [190, 248] width 381 height 496
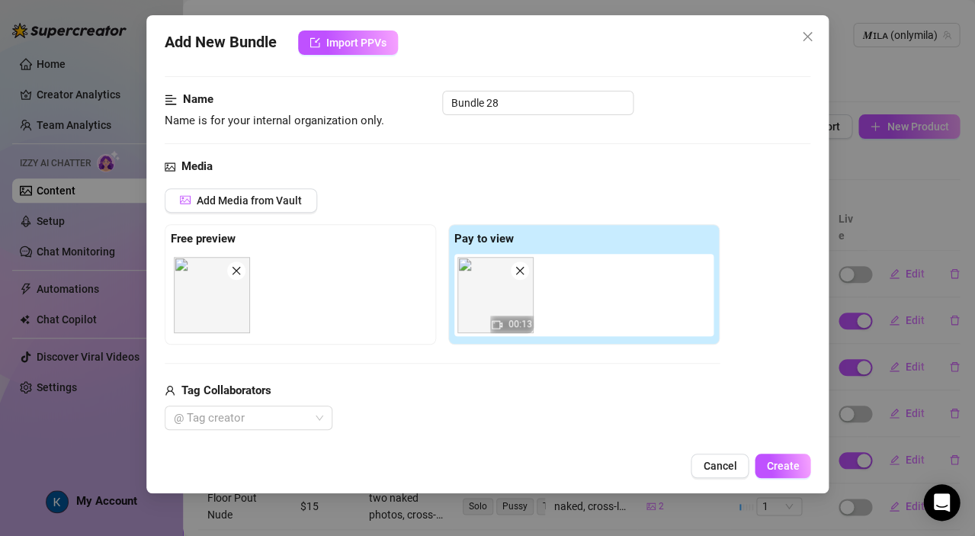
click at [623, 274] on div "00:13" at bounding box center [586, 295] width 265 height 82
click at [306, 269] on div at bounding box center [303, 295] width 265 height 82
click at [294, 200] on span "Add Media from Vault" at bounding box center [249, 200] width 105 height 12
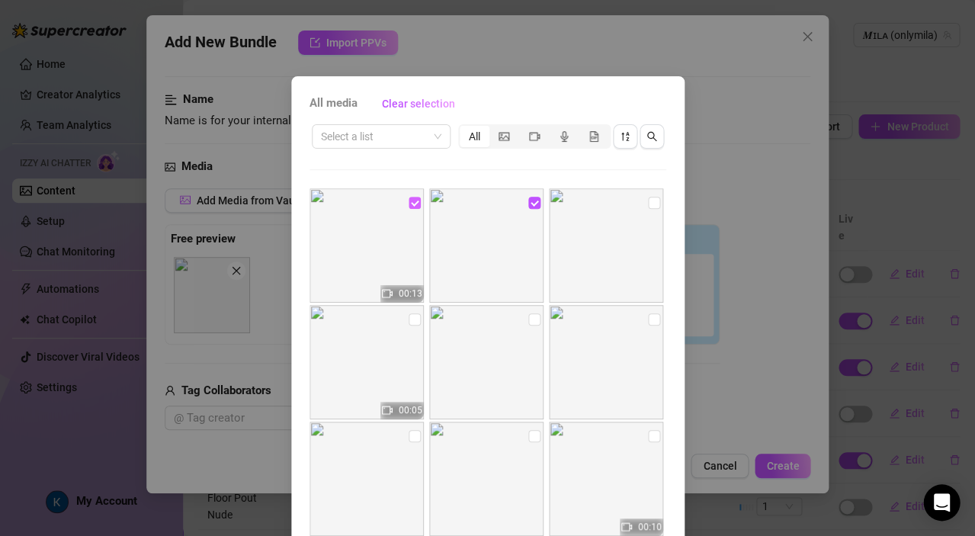
click at [408, 202] on input "checkbox" at bounding box center [414, 203] width 12 height 12
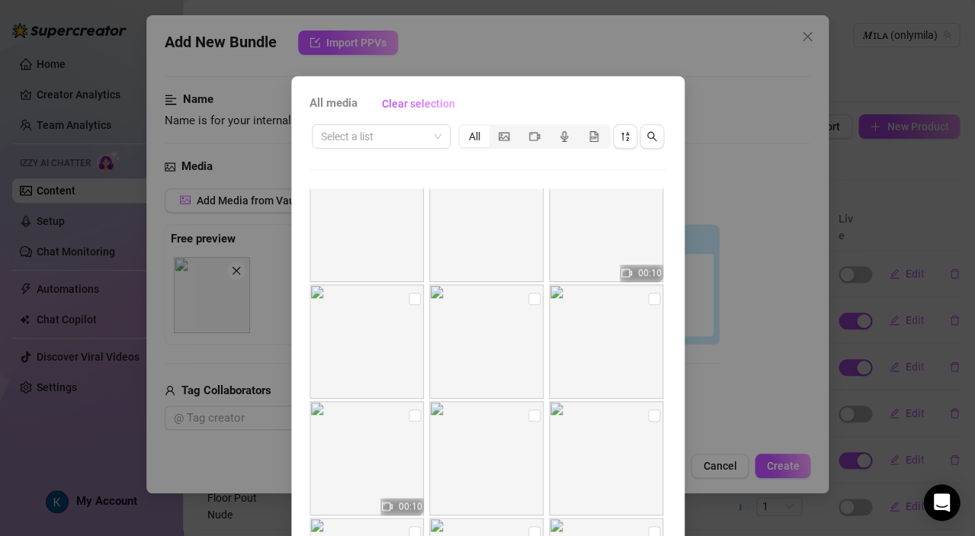
click at [797, 457] on div "All media Clear selection Select a list All 00:13 00:05 00:10 00:10 00:10 00:10…" at bounding box center [487, 268] width 975 height 536
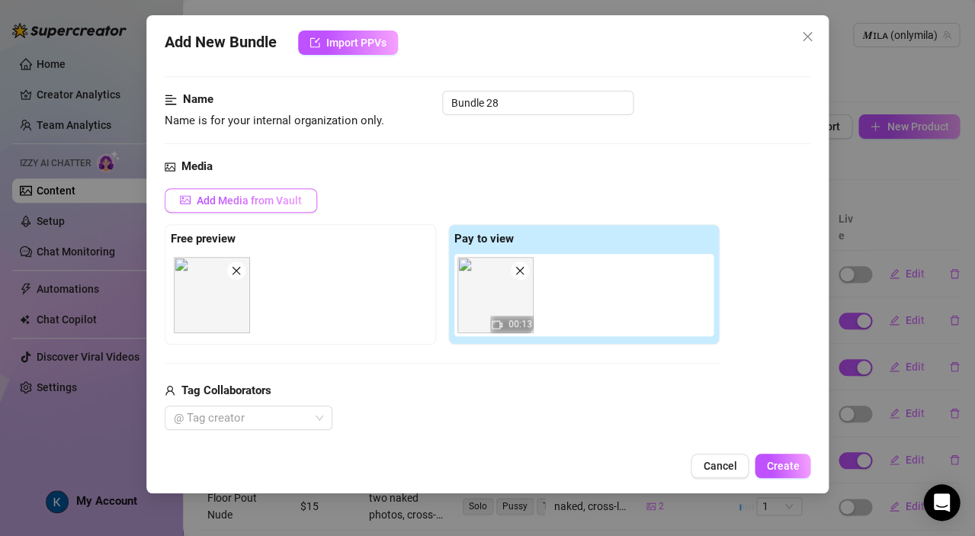
click at [251, 204] on span "Add Media from Vault" at bounding box center [249, 200] width 105 height 12
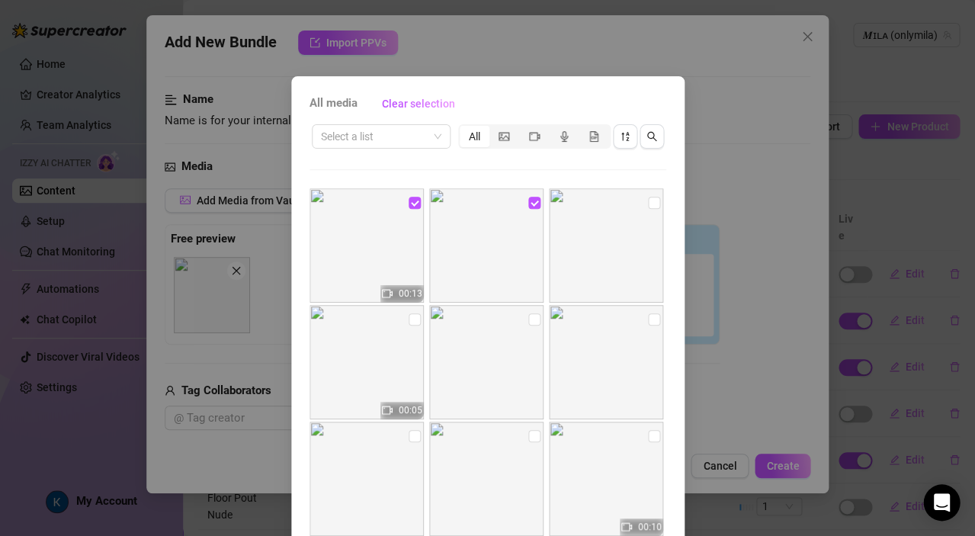
click at [397, 200] on img at bounding box center [366, 245] width 114 height 114
click at [408, 203] on input "checkbox" at bounding box center [414, 203] width 12 height 12
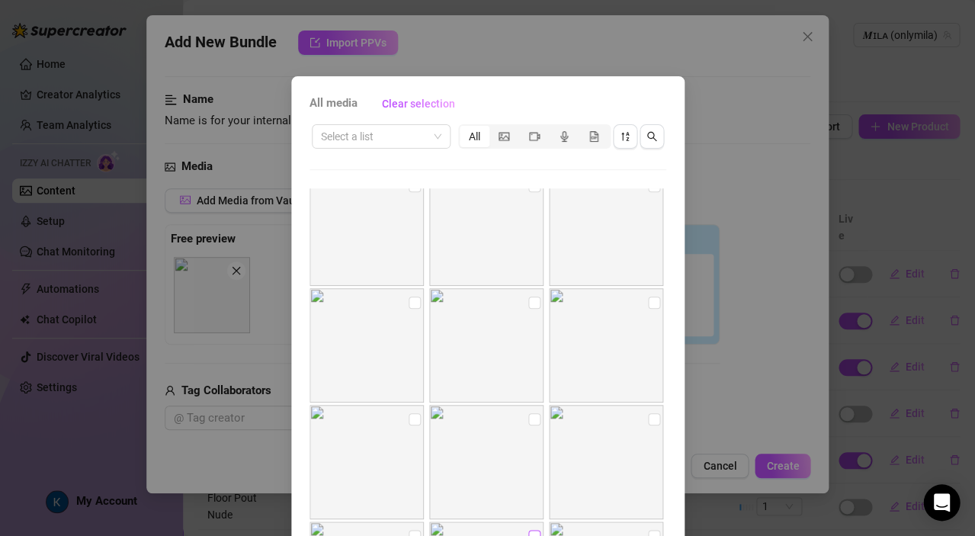
scroll to position [101, 0]
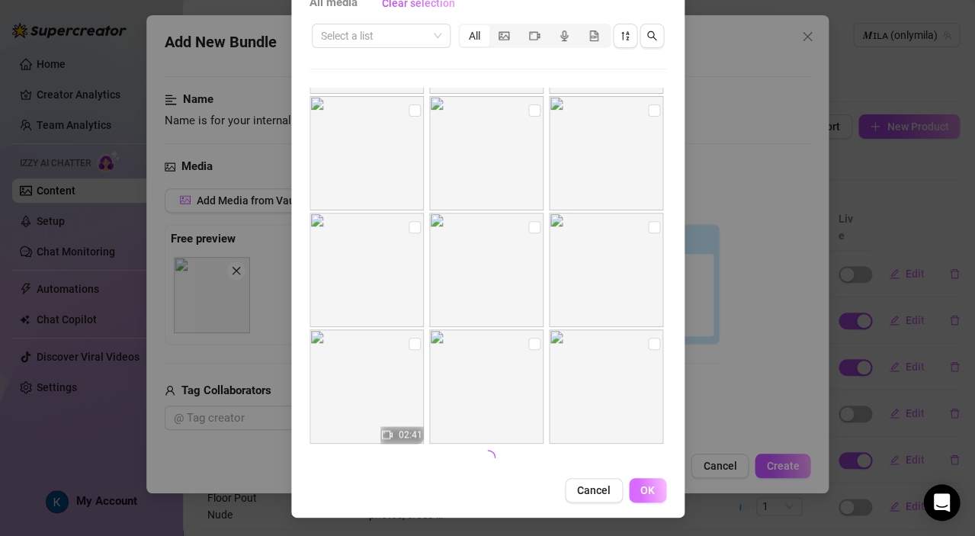
click at [640, 488] on span "OK" at bounding box center [647, 490] width 14 height 12
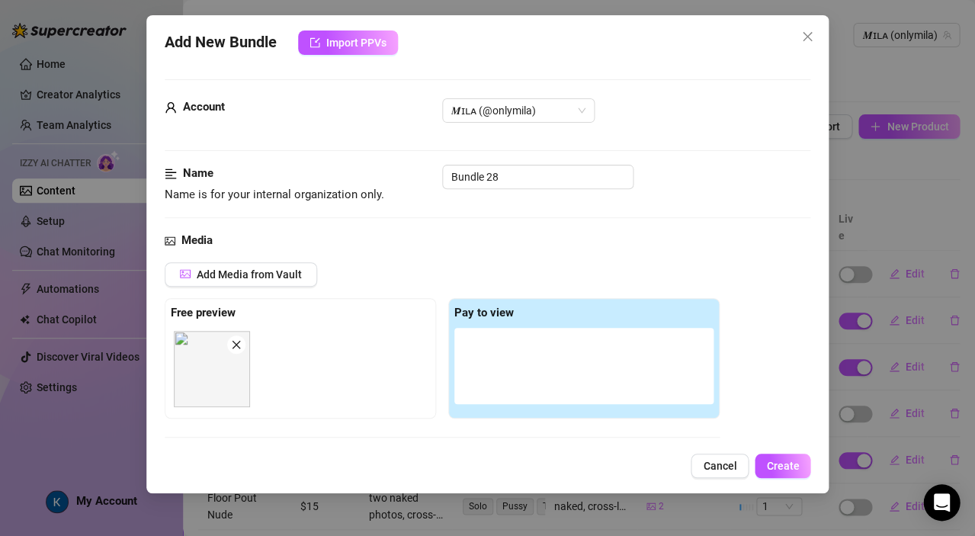
scroll to position [268, 0]
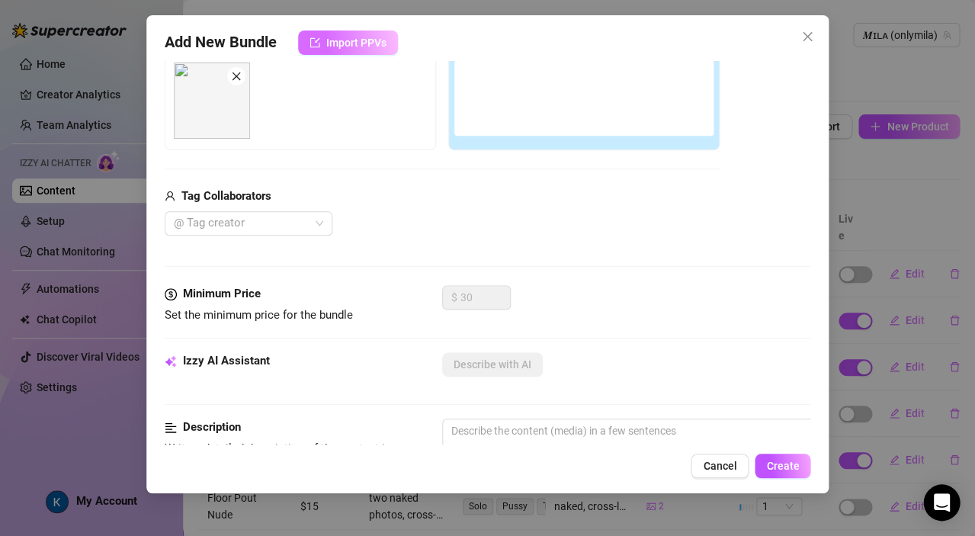
click at [341, 40] on span "Import PPVs" at bounding box center [356, 43] width 60 height 12
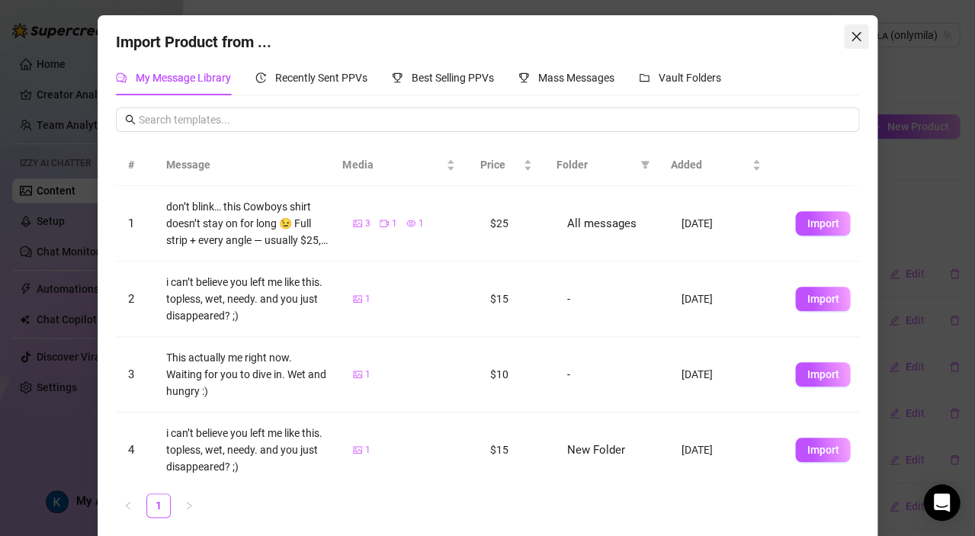
click at [850, 30] on icon "close" at bounding box center [856, 36] width 12 height 12
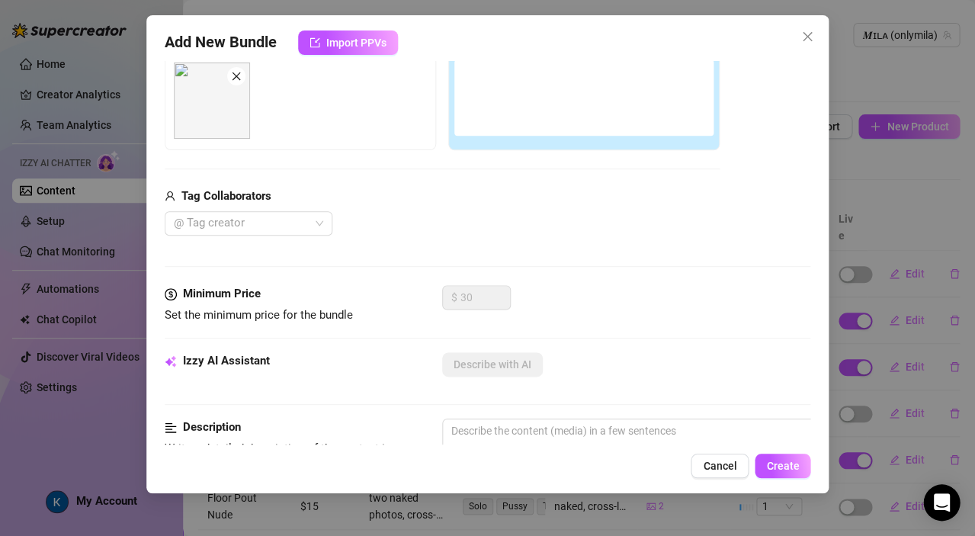
scroll to position [0, 0]
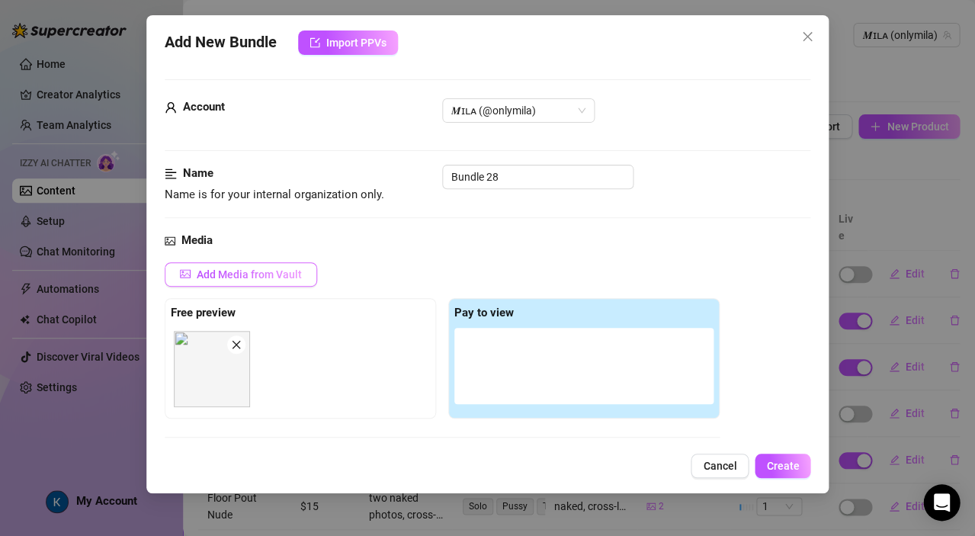
click at [280, 276] on span "Add Media from Vault" at bounding box center [249, 274] width 105 height 12
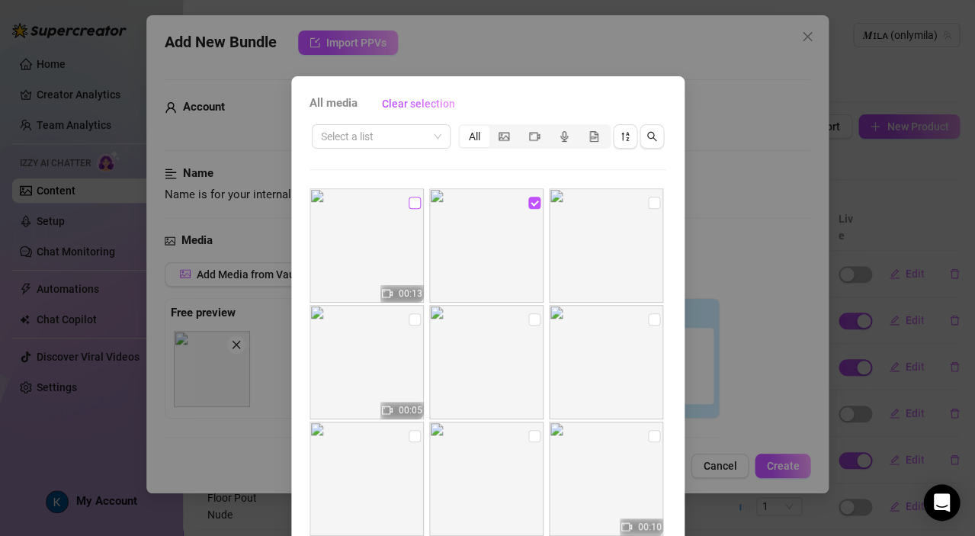
click at [408, 199] on input "checkbox" at bounding box center [414, 203] width 12 height 12
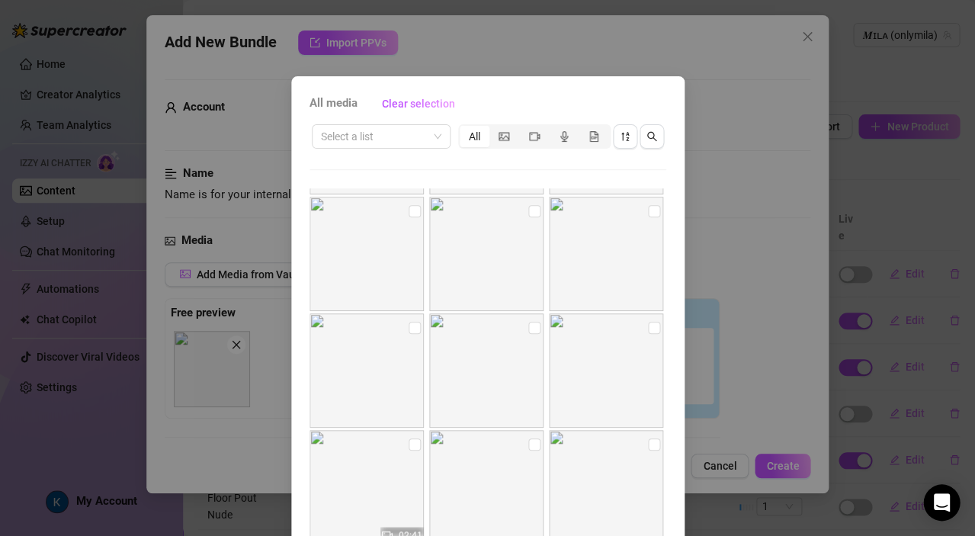
scroll to position [101, 0]
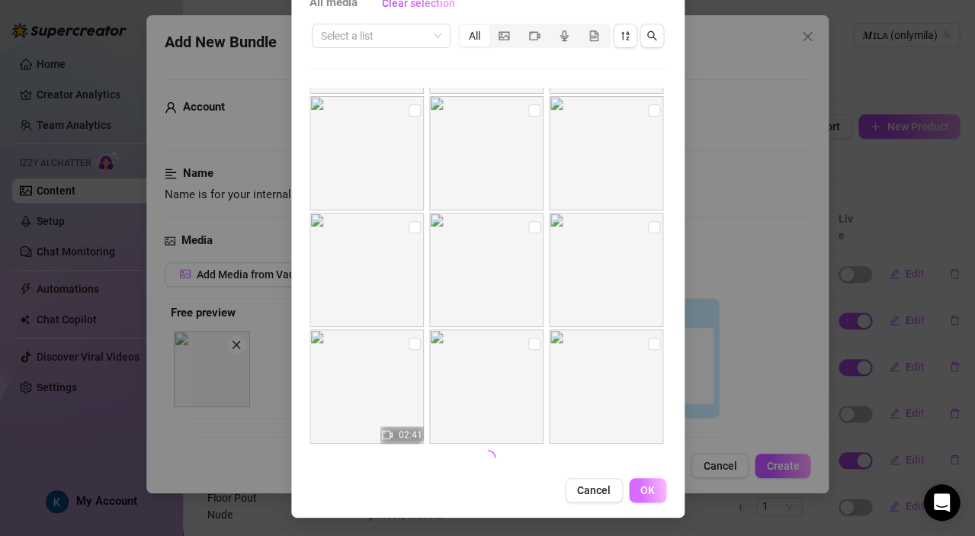
click at [641, 486] on span "OK" at bounding box center [647, 490] width 14 height 12
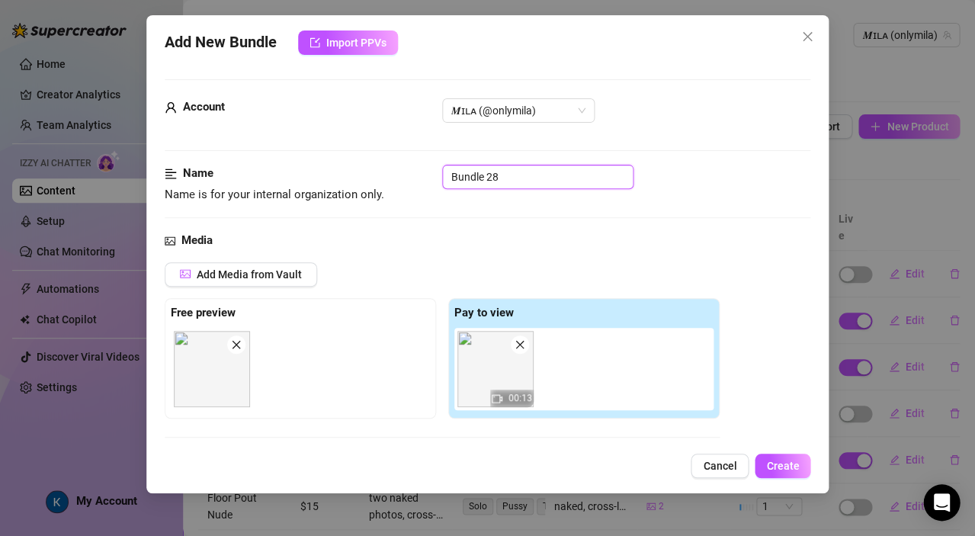
drag, startPoint x: 518, startPoint y: 172, endPoint x: 423, endPoint y: 155, distance: 96.7
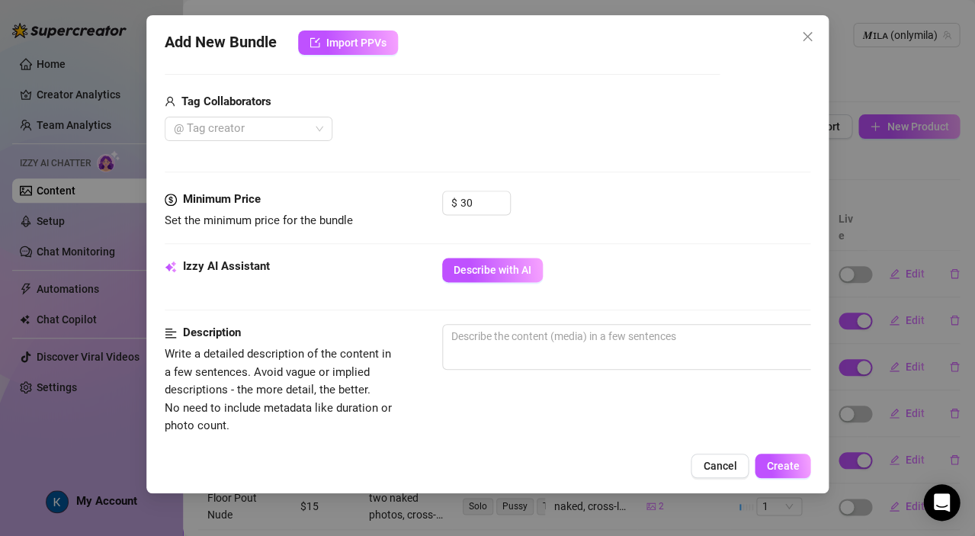
scroll to position [400, 0]
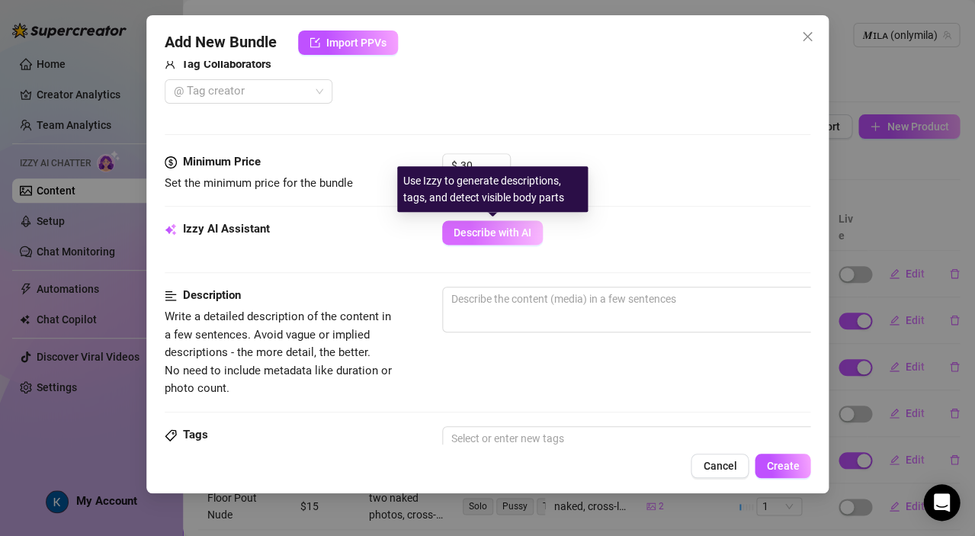
click at [503, 236] on span "Describe with AI" at bounding box center [492, 232] width 78 height 12
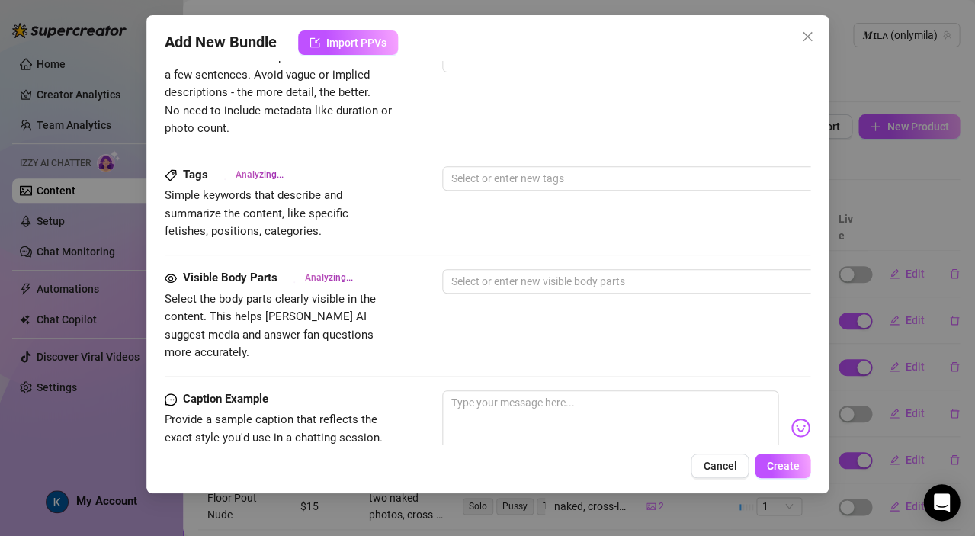
scroll to position [733, 0]
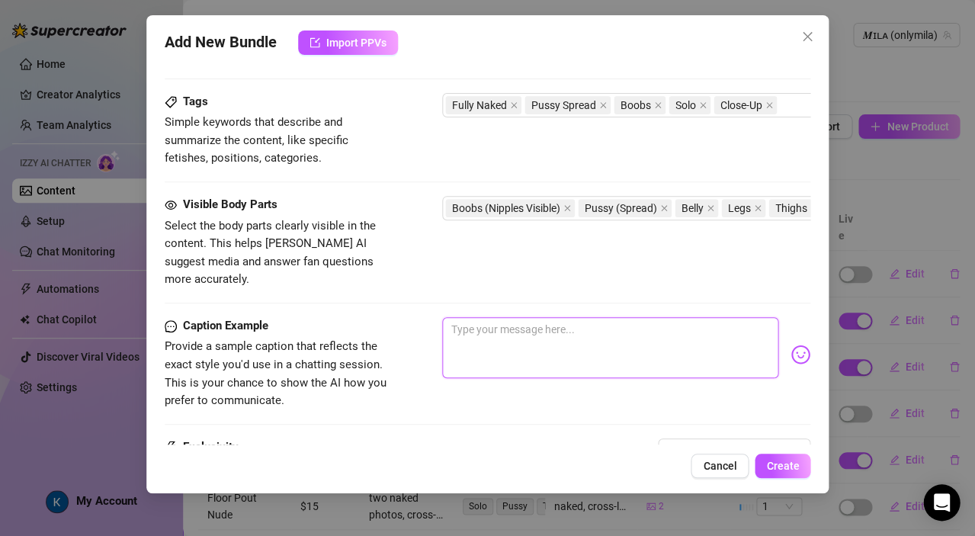
click at [473, 322] on textarea at bounding box center [610, 347] width 336 height 61
paste textarea "One hand on my tits, one hand on my pussy… which one do you want me to finish w…"
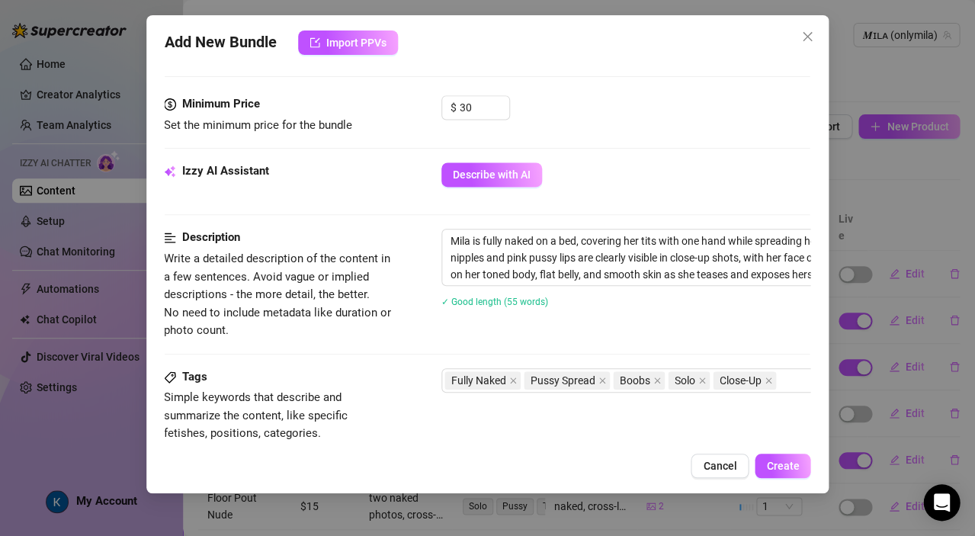
scroll to position [457, 1]
click at [778, 467] on span "Create" at bounding box center [782, 465] width 33 height 12
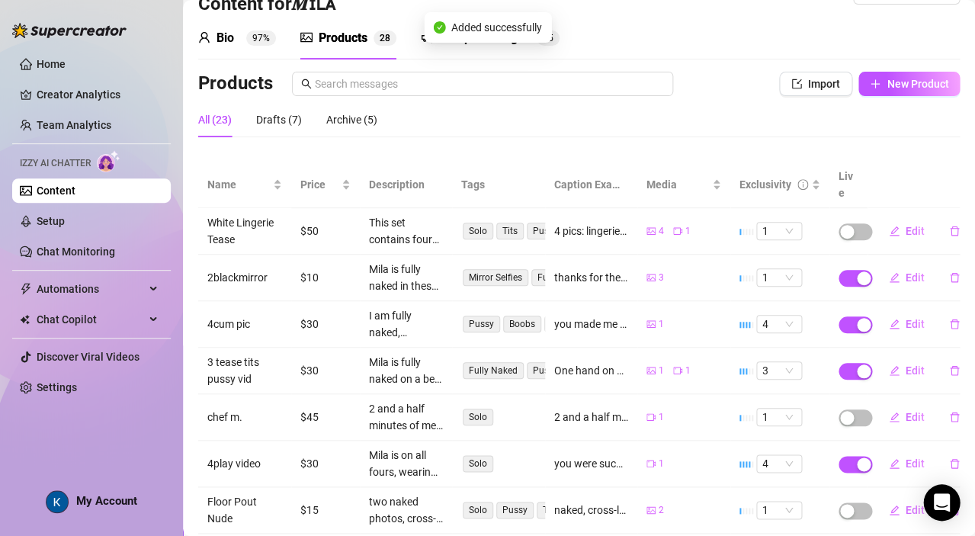
scroll to position [50, 0]
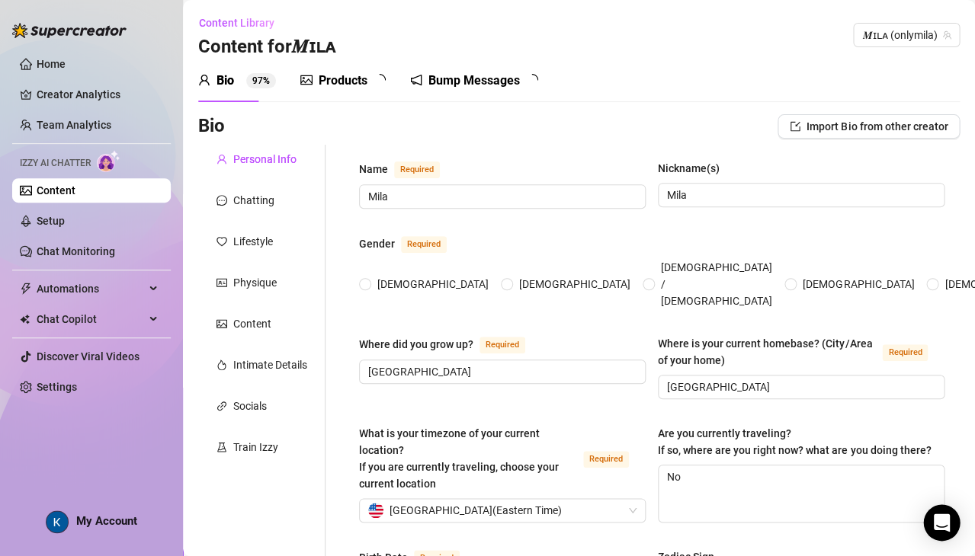
radio input "true"
type input "[DATE]"
checkbox input "true"
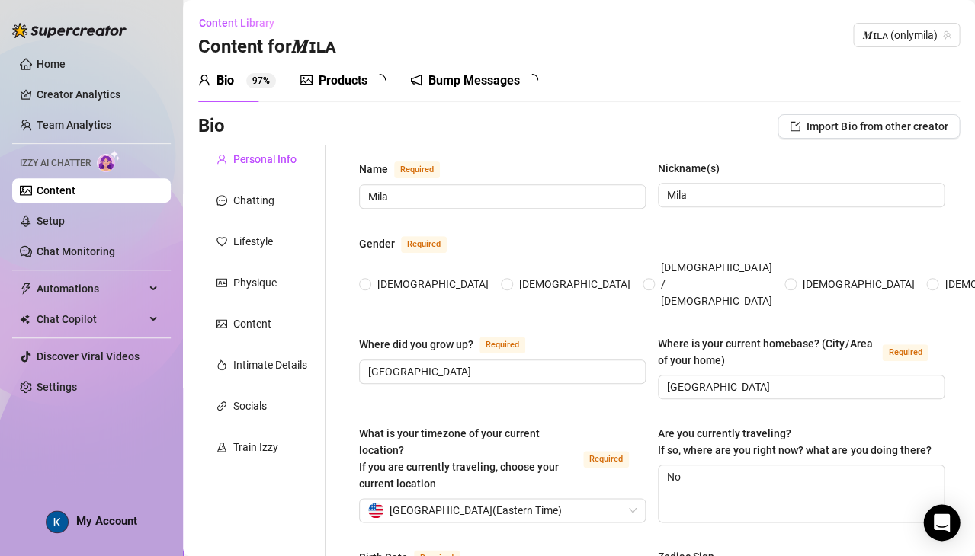
checkbox input "true"
click at [256, 202] on div "Chatting" at bounding box center [253, 200] width 41 height 17
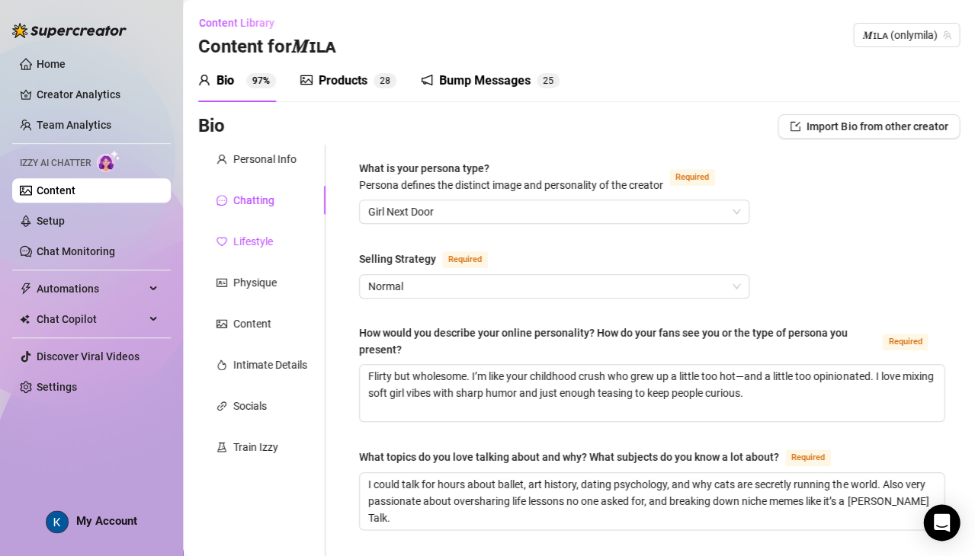
click at [254, 233] on div "Lifestyle" at bounding box center [253, 241] width 40 height 17
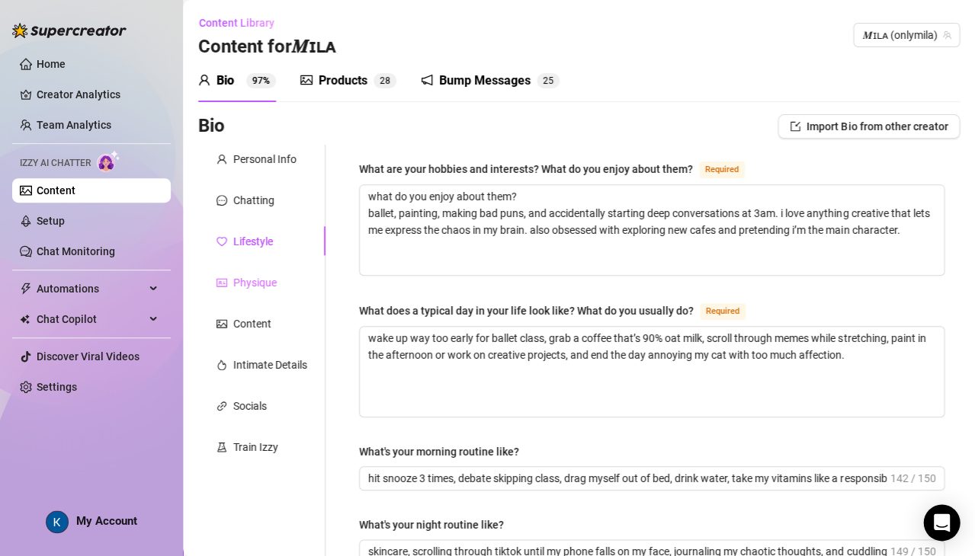
click at [249, 293] on div "Physique" at bounding box center [261, 282] width 127 height 29
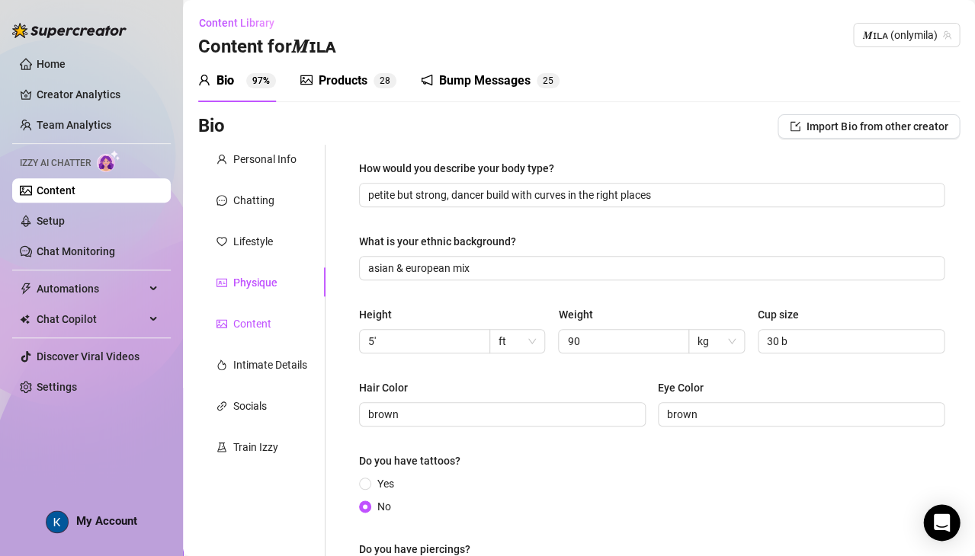
click at [248, 325] on div "Content" at bounding box center [252, 323] width 38 height 17
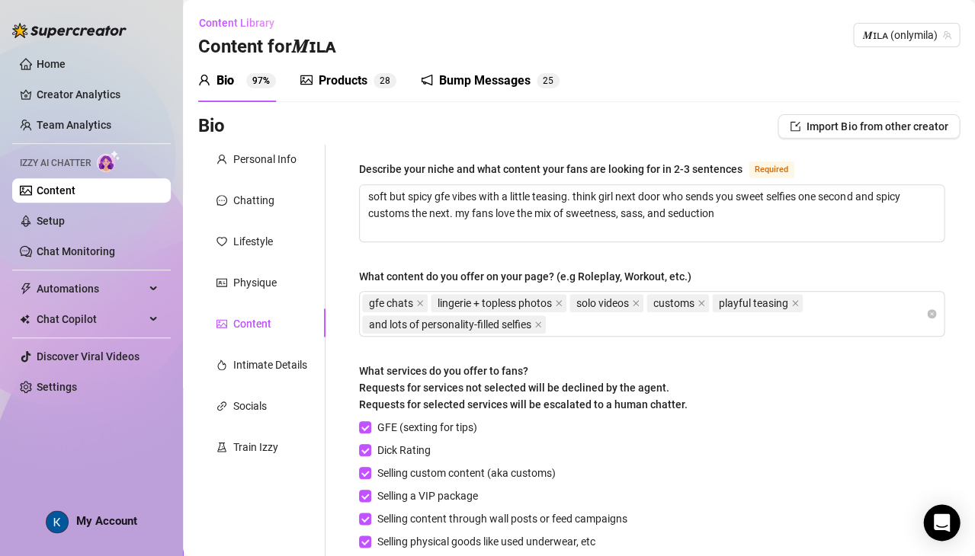
scroll to position [61, 0]
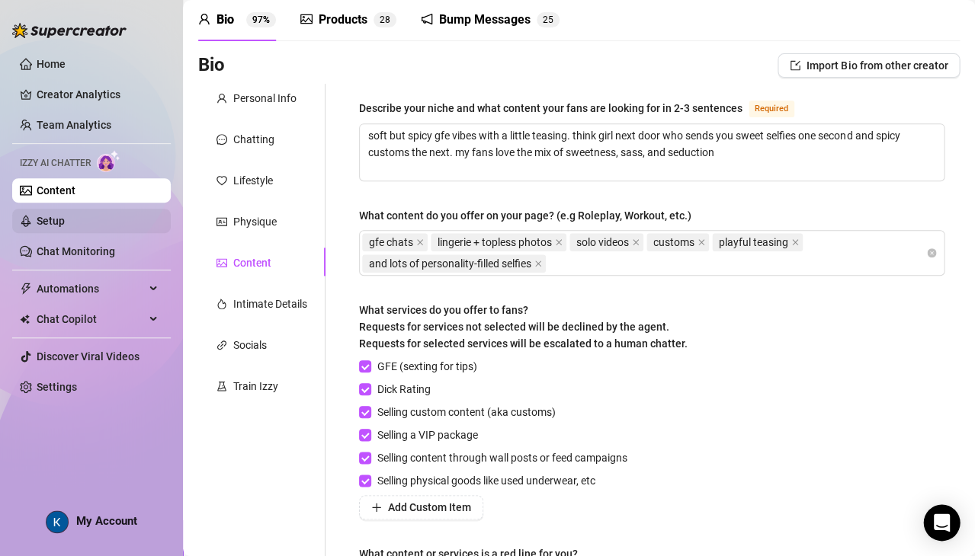
click at [59, 226] on link "Setup" at bounding box center [51, 221] width 28 height 12
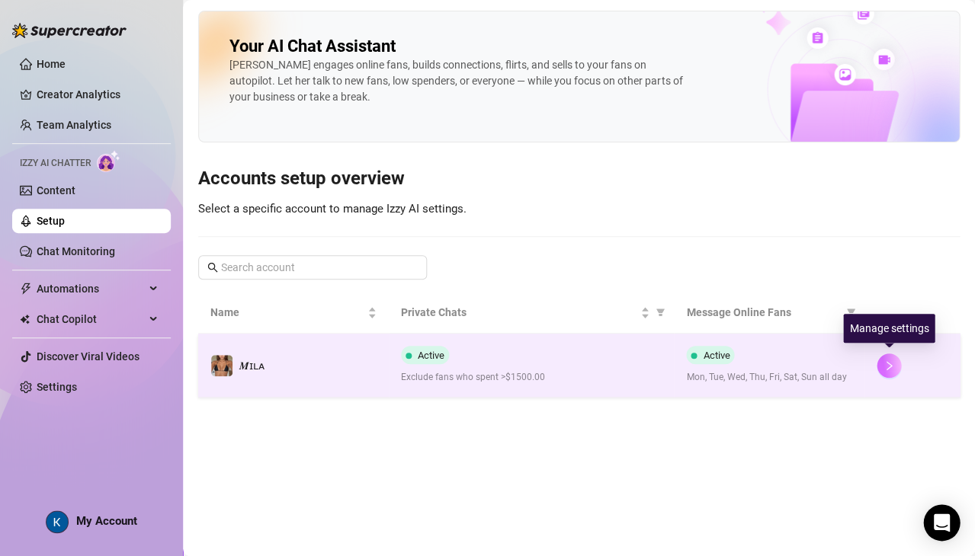
click at [883, 363] on icon "right" at bounding box center [888, 365] width 11 height 11
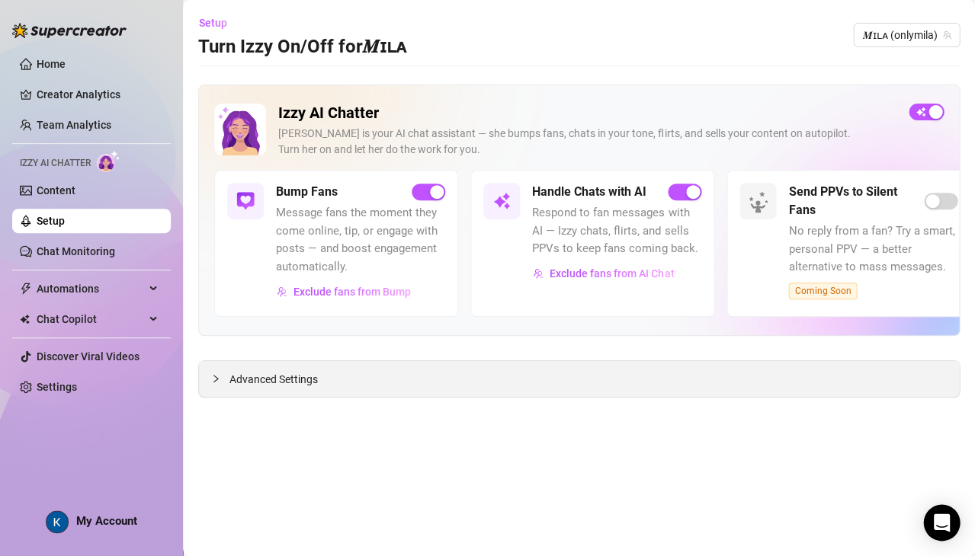
click at [218, 376] on icon "collapsed" at bounding box center [215, 378] width 9 height 9
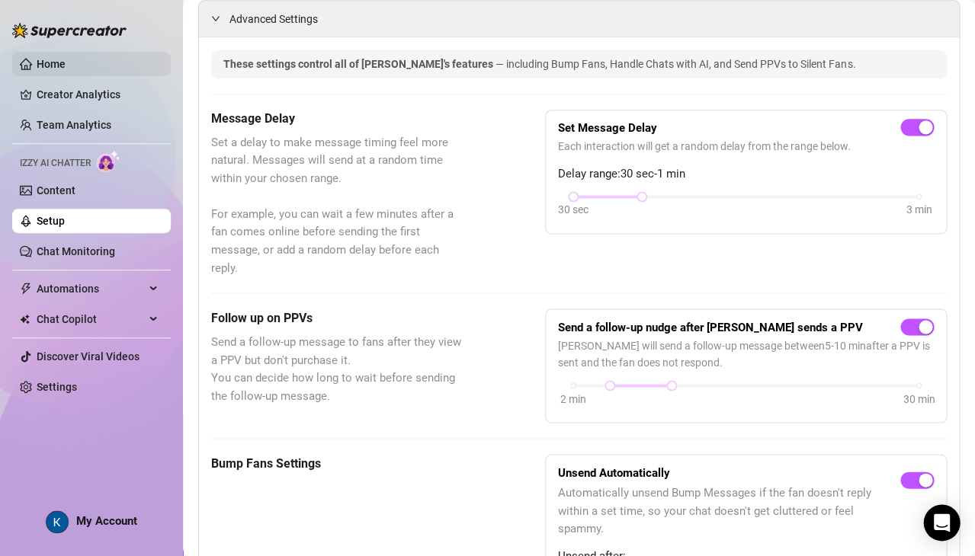
click at [66, 66] on link "Home" at bounding box center [51, 64] width 29 height 12
